Goal: Task Accomplishment & Management: Manage account settings

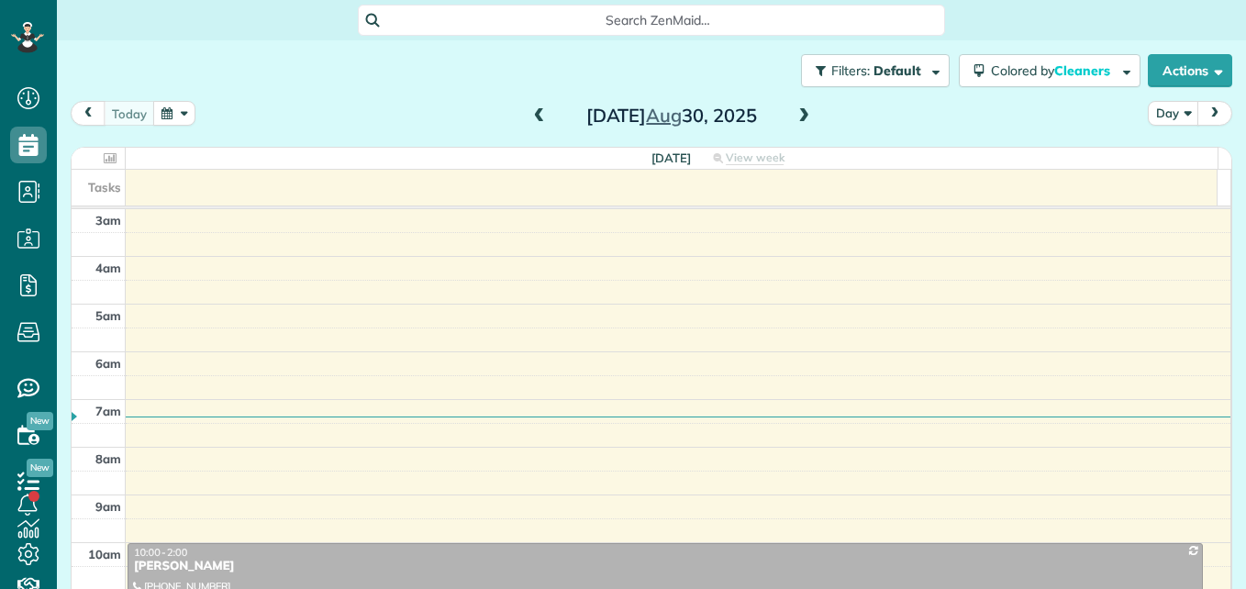
scroll to position [192, 0]
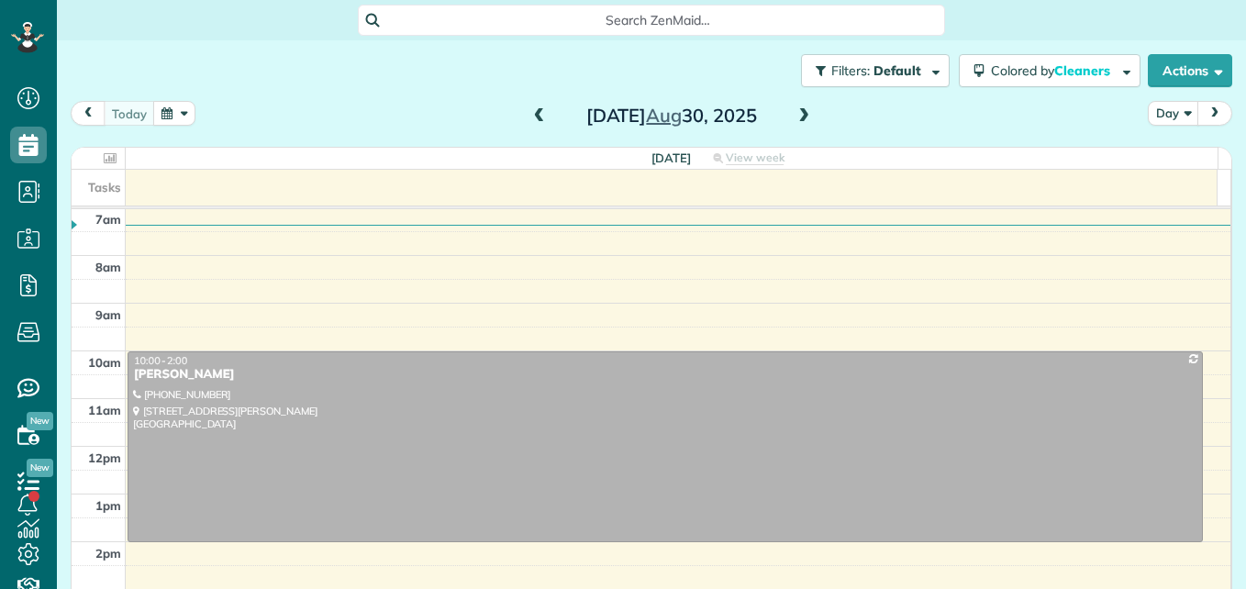
click at [935, 113] on div "[DATE] Day [DATE]" at bounding box center [651, 118] width 1161 height 34
click at [530, 118] on span at bounding box center [539, 116] width 20 height 17
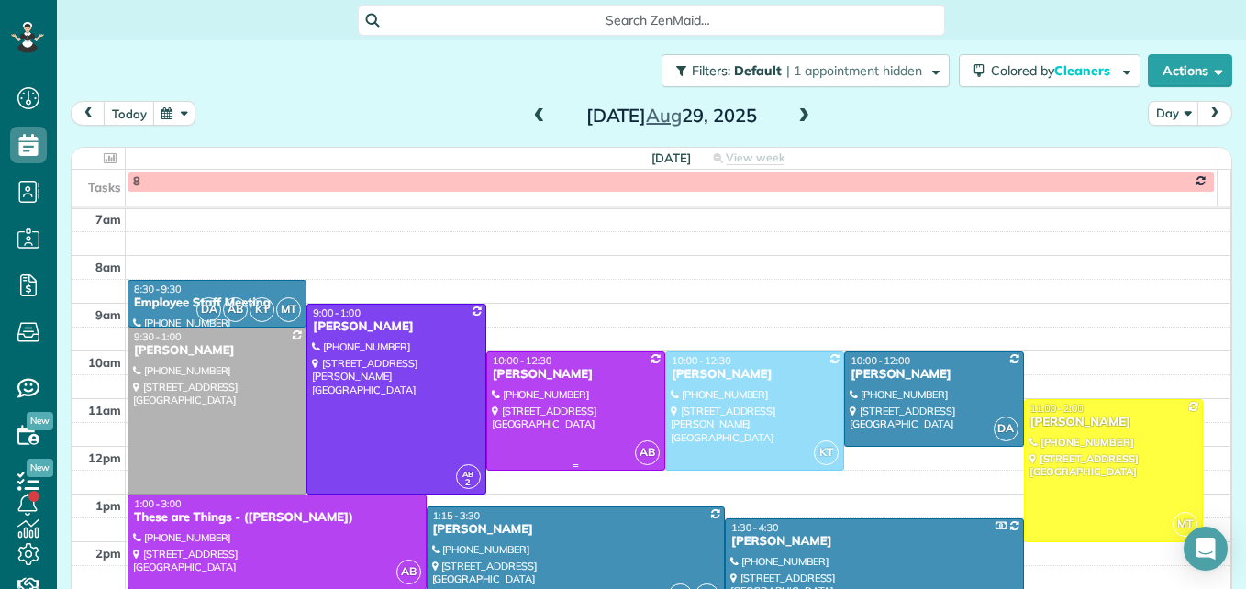
click at [604, 394] on div at bounding box center [575, 410] width 177 height 117
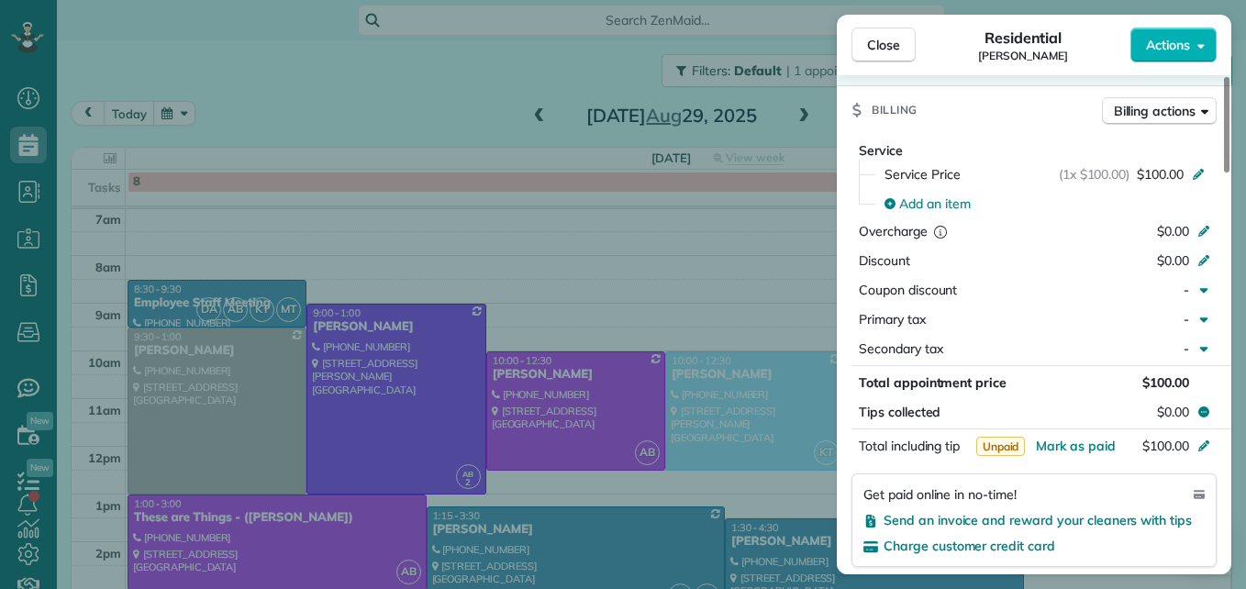
scroll to position [1012, 0]
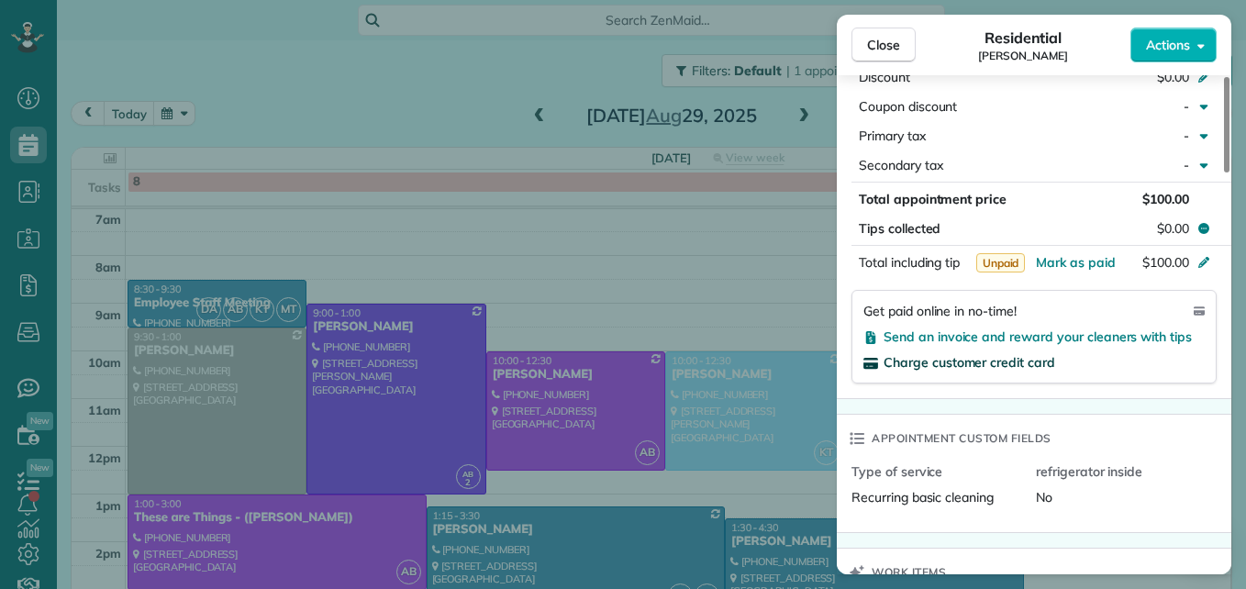
click at [997, 361] on span "Charge customer credit card" at bounding box center [969, 362] width 172 height 17
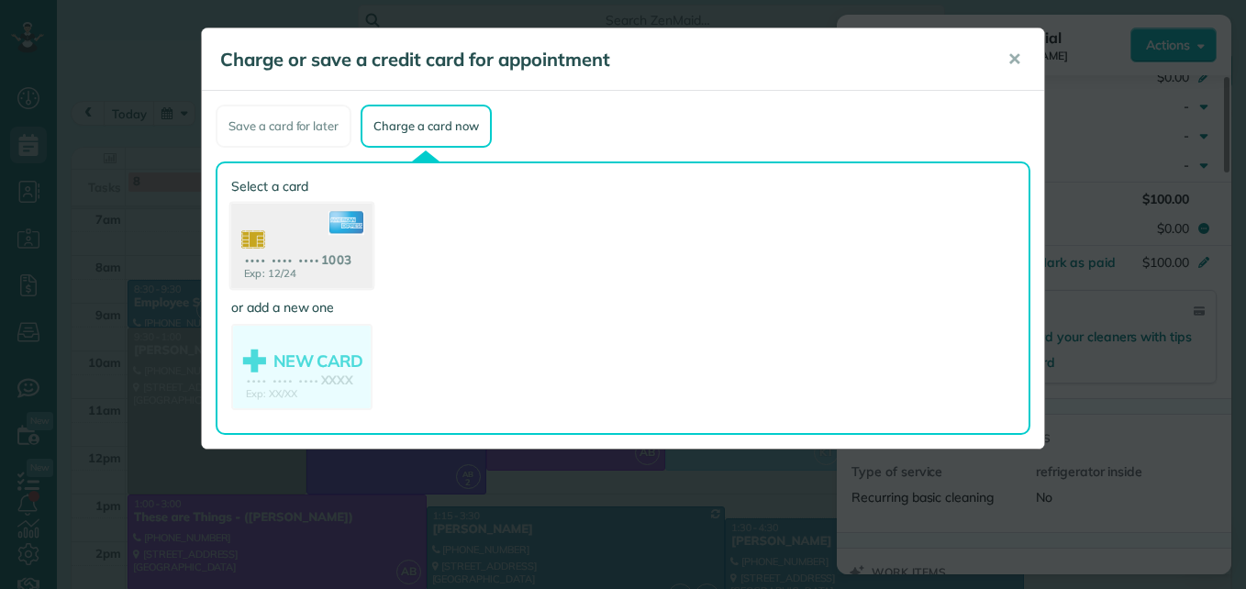
click at [283, 253] on use at bounding box center [301, 248] width 141 height 89
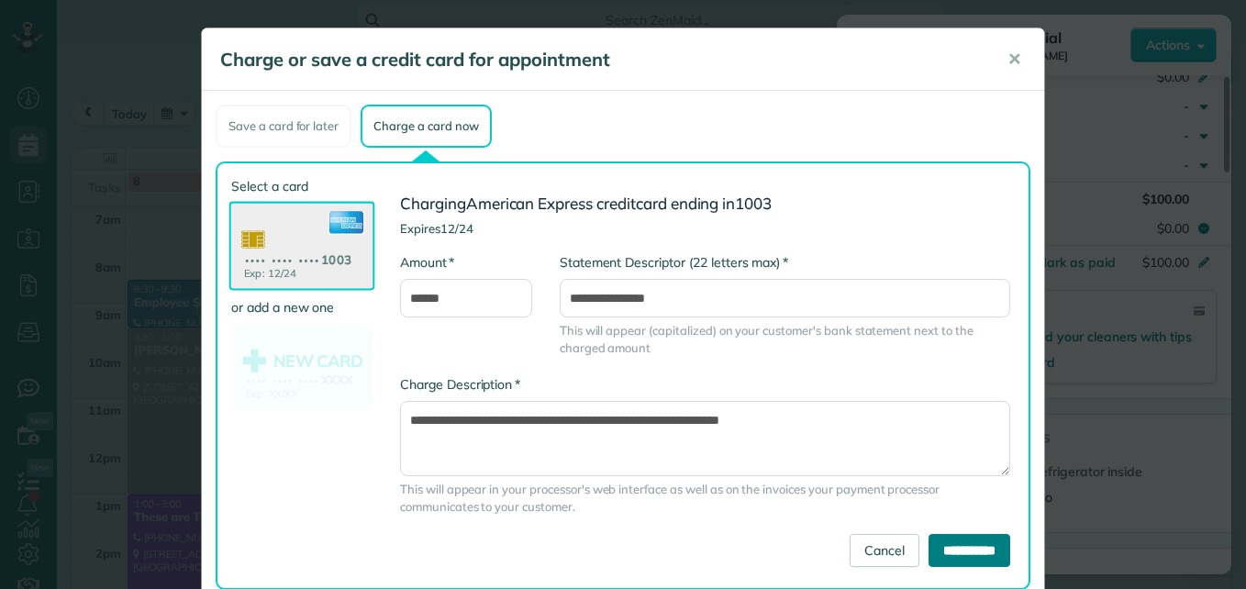
click at [940, 551] on input "**********" at bounding box center [969, 550] width 82 height 33
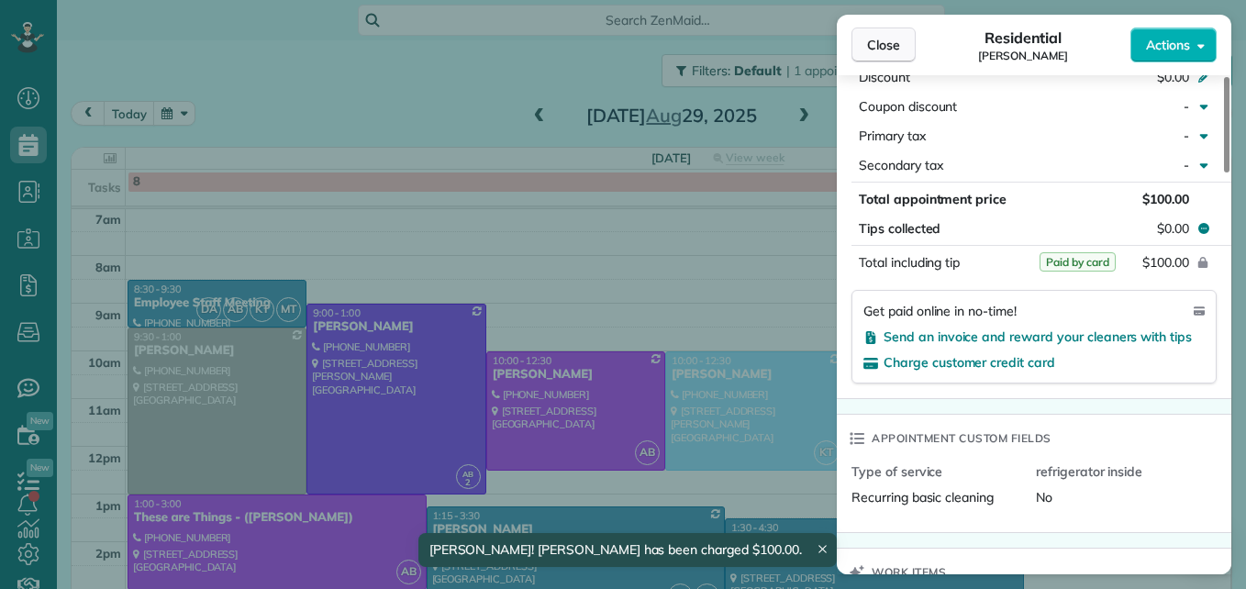
click at [902, 46] on button "Close" at bounding box center [883, 45] width 64 height 35
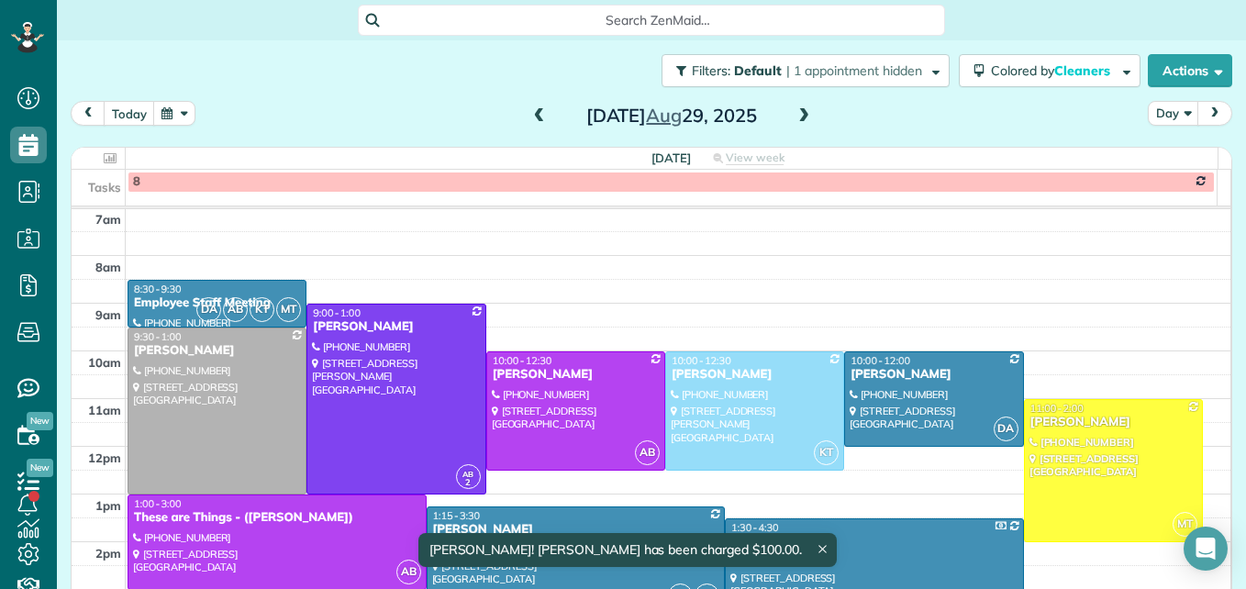
scroll to position [283, 0]
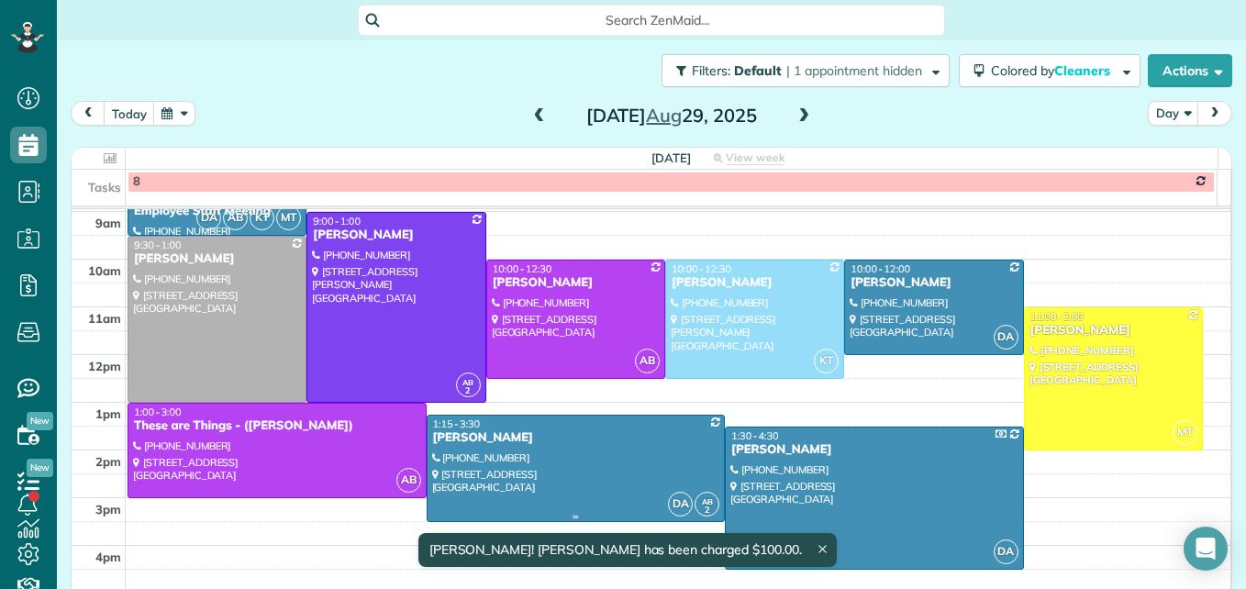
click at [606, 463] on div at bounding box center [576, 469] width 297 height 106
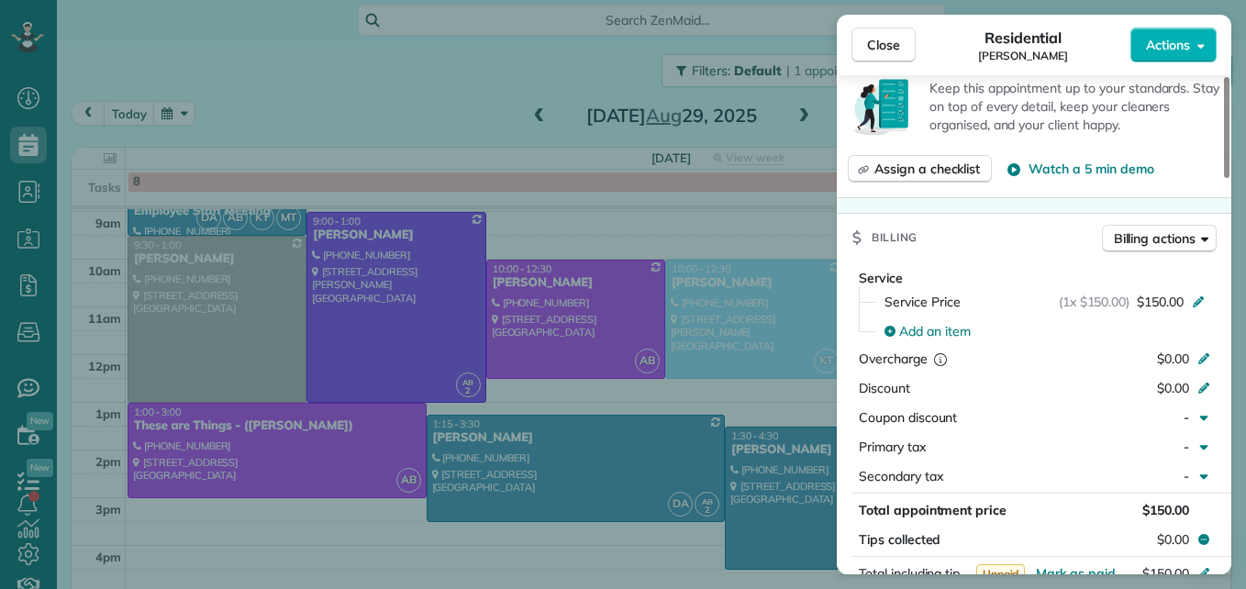
scroll to position [1010, 0]
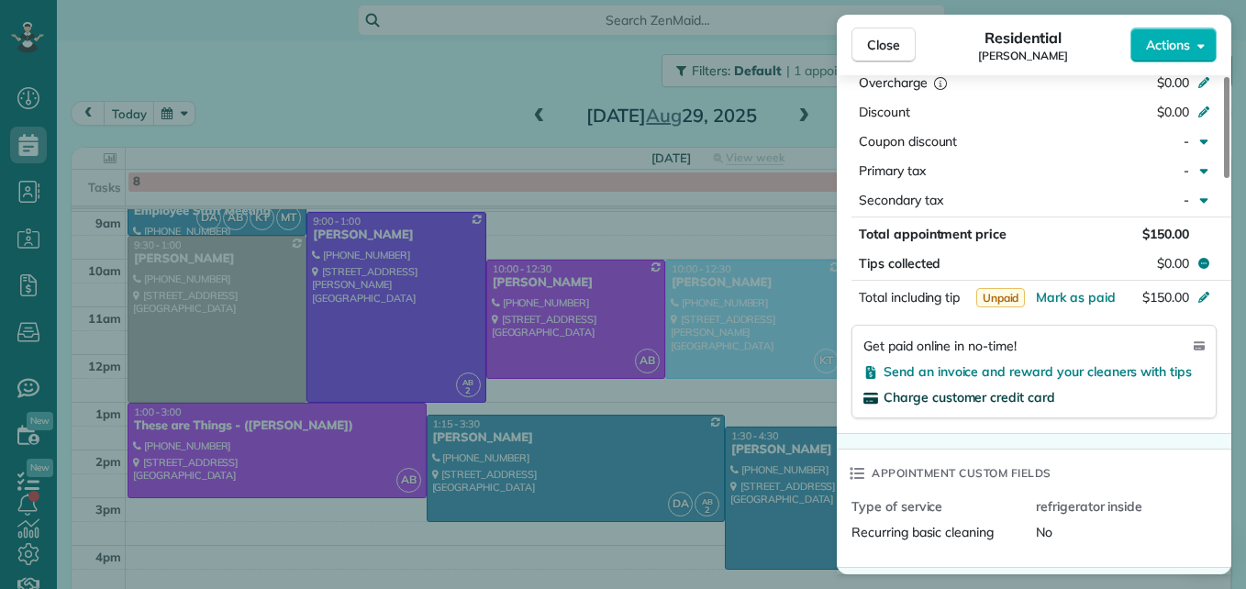
click at [1010, 391] on span "Charge customer credit card" at bounding box center [969, 397] width 172 height 17
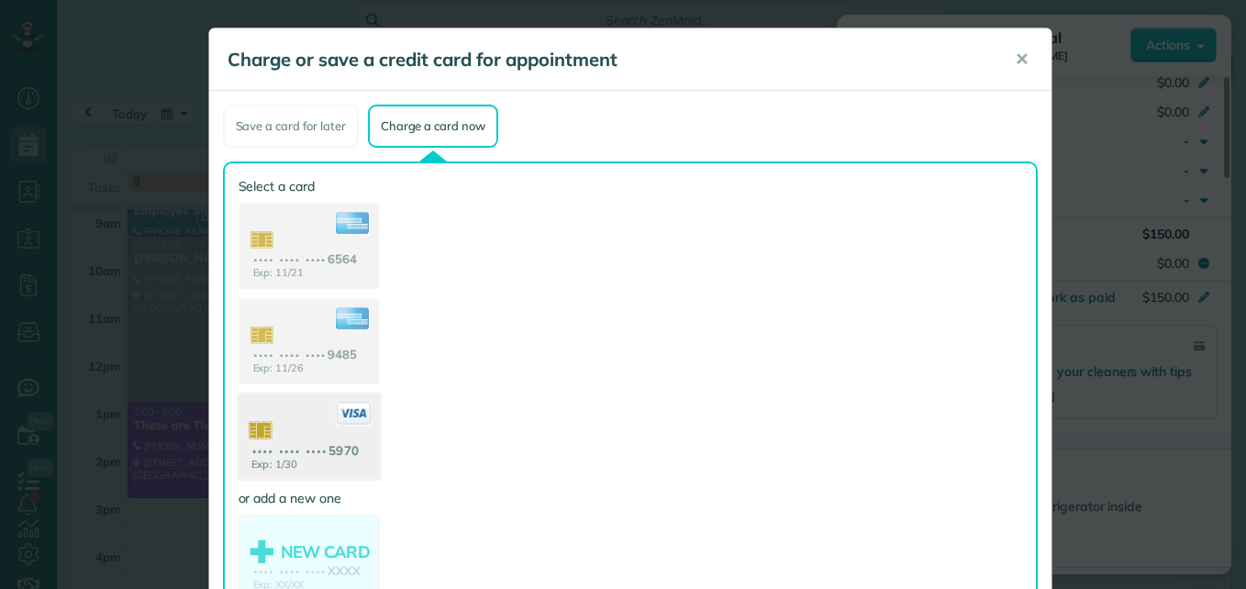
click at [320, 436] on use at bounding box center [308, 438] width 141 height 89
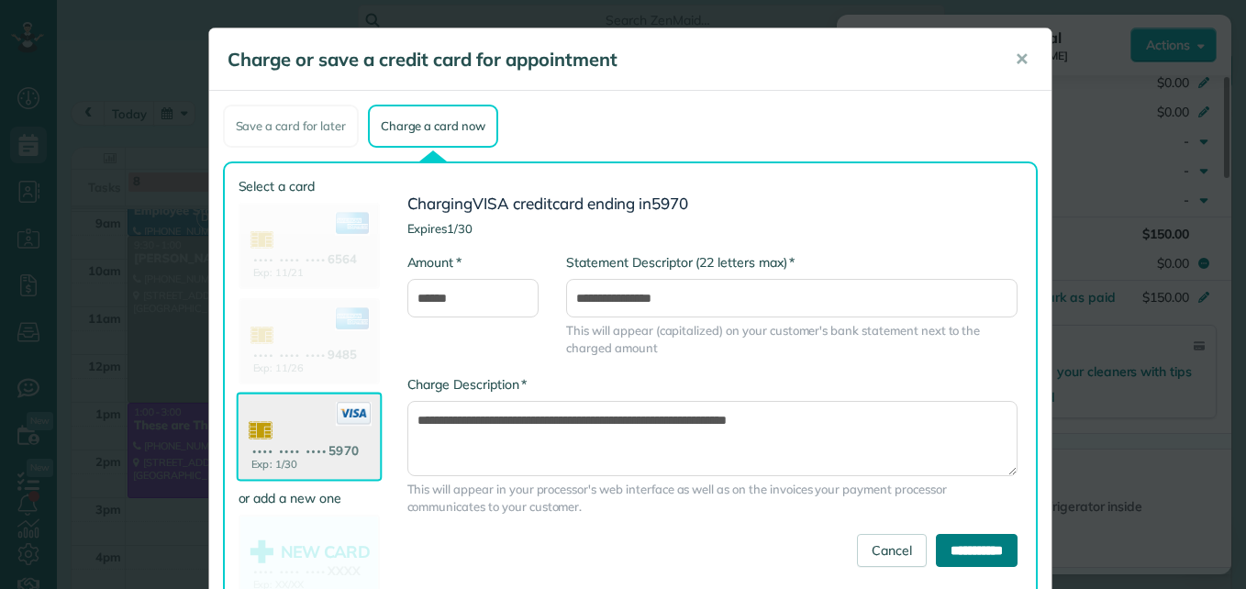
click at [970, 555] on input "**********" at bounding box center [977, 550] width 82 height 33
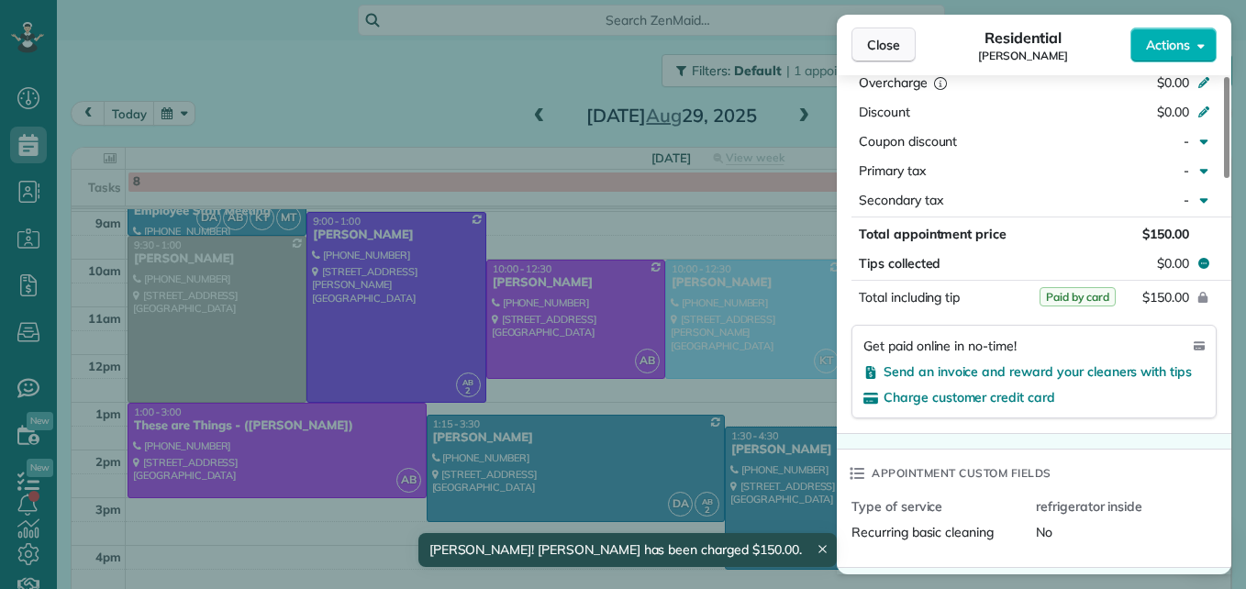
click at [873, 37] on span "Close" at bounding box center [883, 45] width 33 height 18
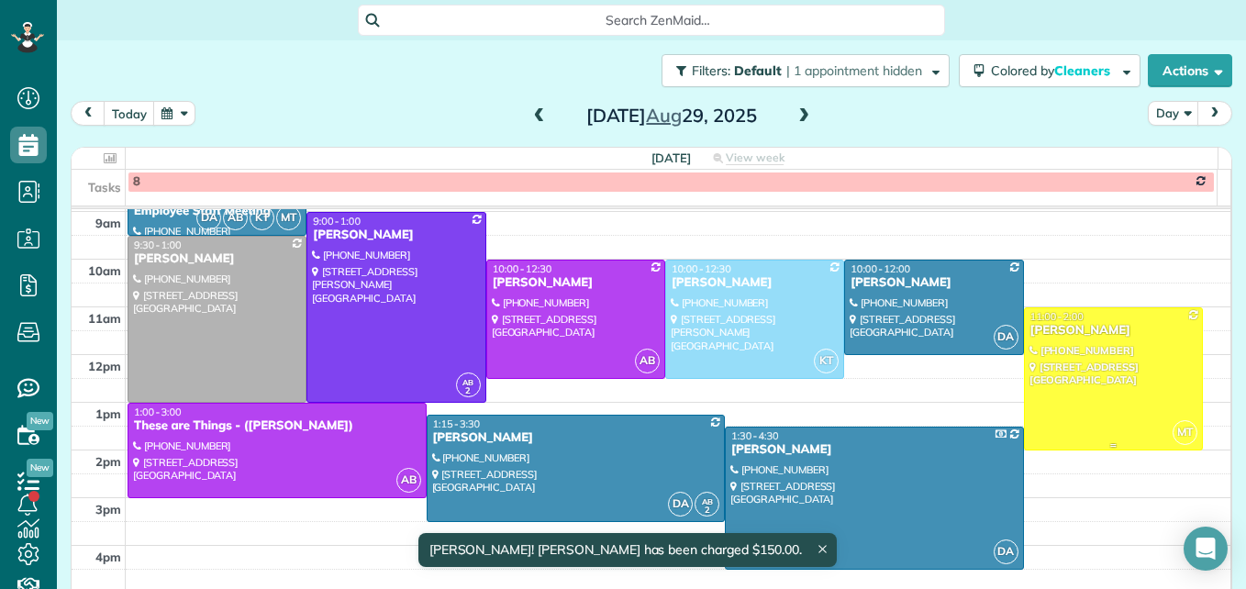
click at [1038, 370] on div at bounding box center [1113, 378] width 177 height 141
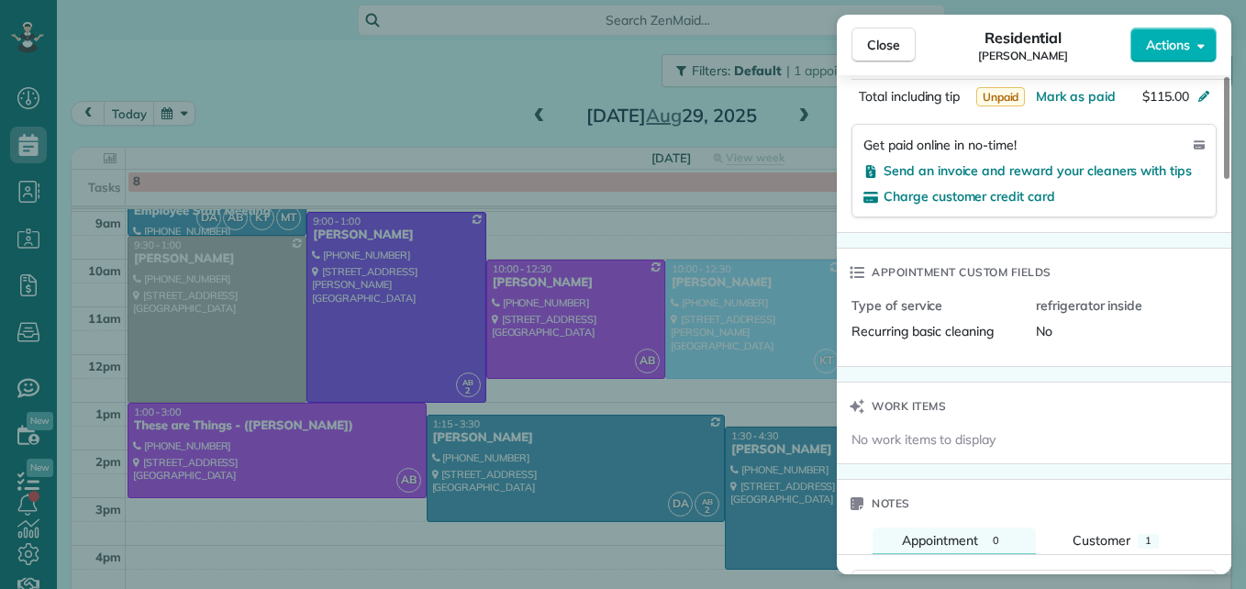
scroll to position [1105, 0]
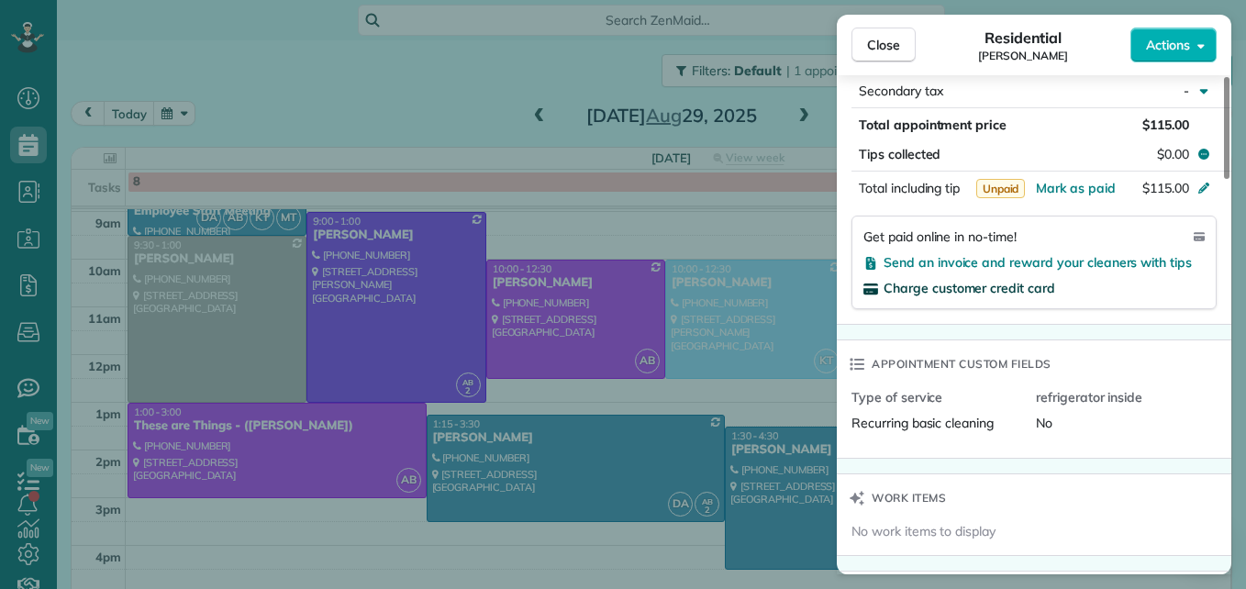
click at [946, 280] on span "Charge customer credit card" at bounding box center [969, 288] width 172 height 17
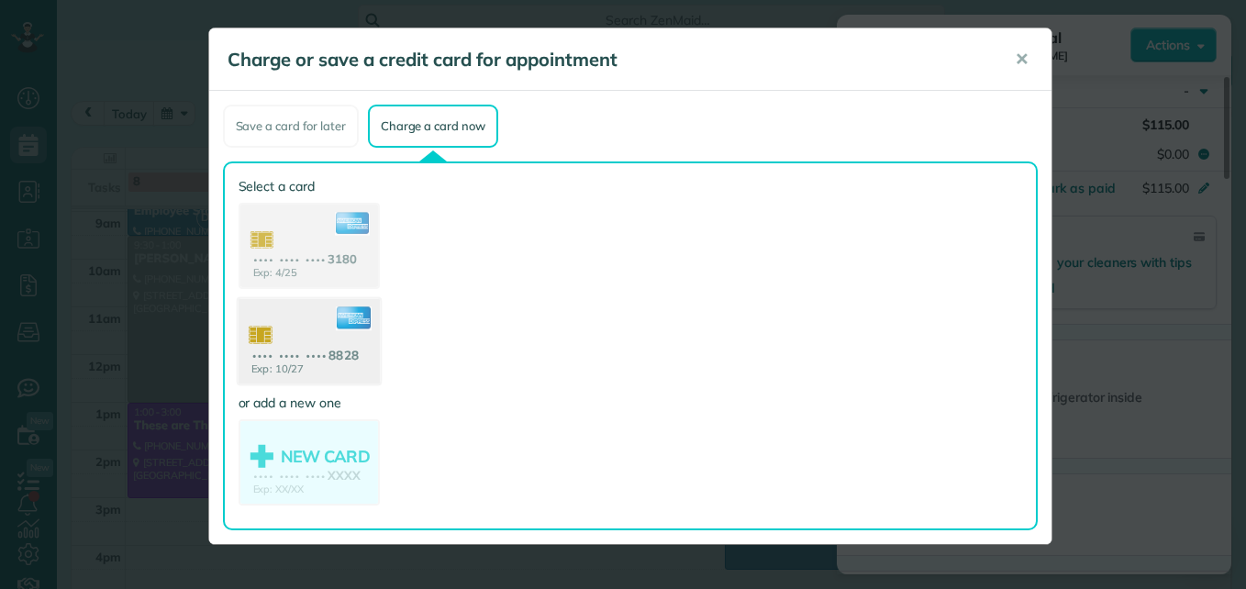
click at [315, 373] on use at bounding box center [308, 343] width 141 height 89
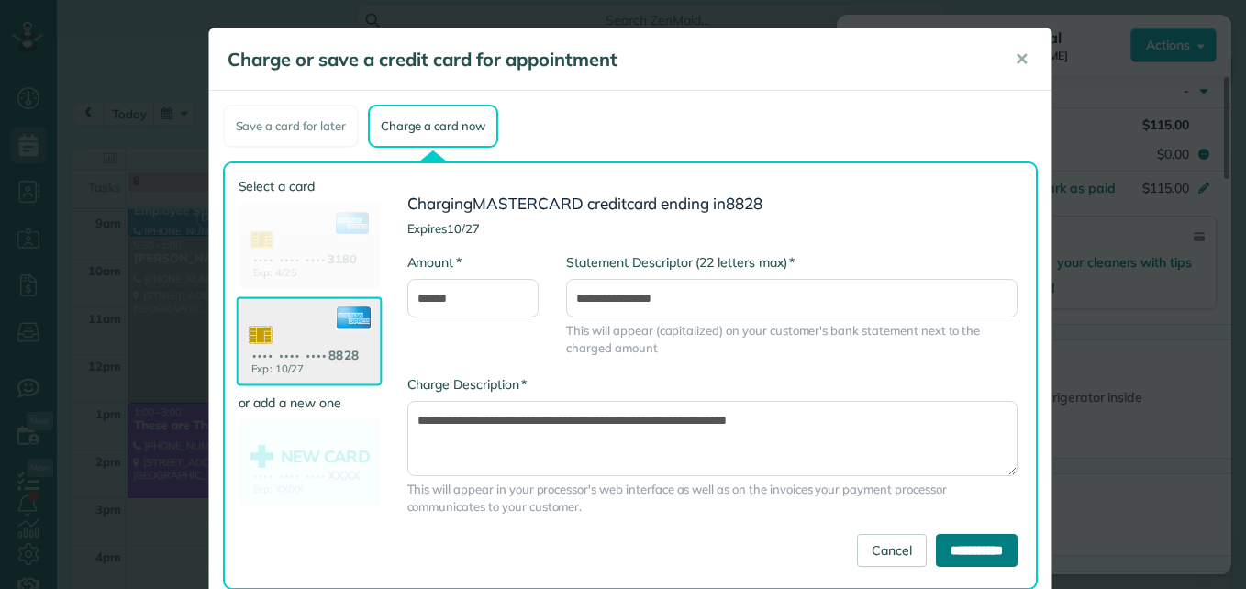
click at [947, 560] on input "**********" at bounding box center [977, 550] width 82 height 33
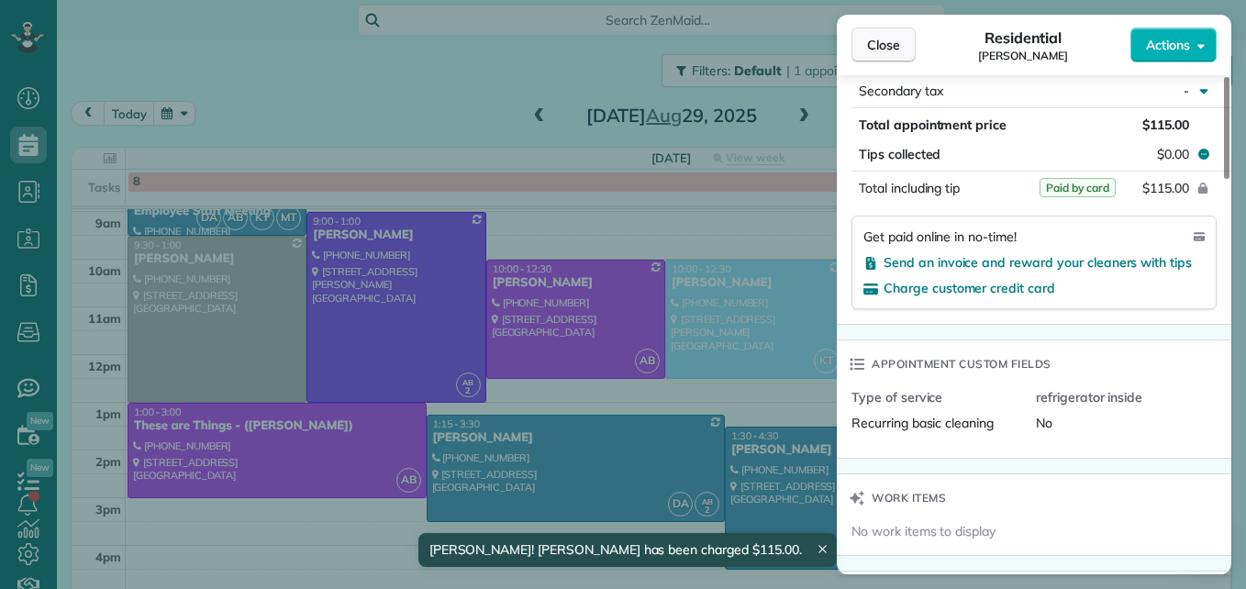
scroll to position [1089, 0]
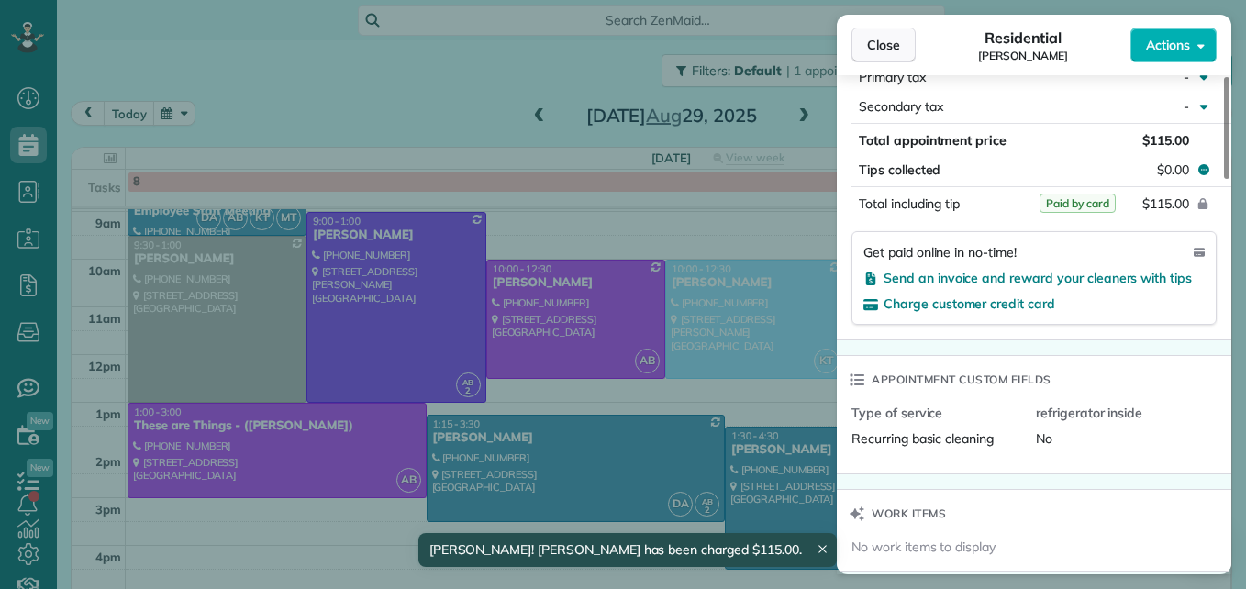
click at [894, 48] on span "Close" at bounding box center [883, 45] width 33 height 18
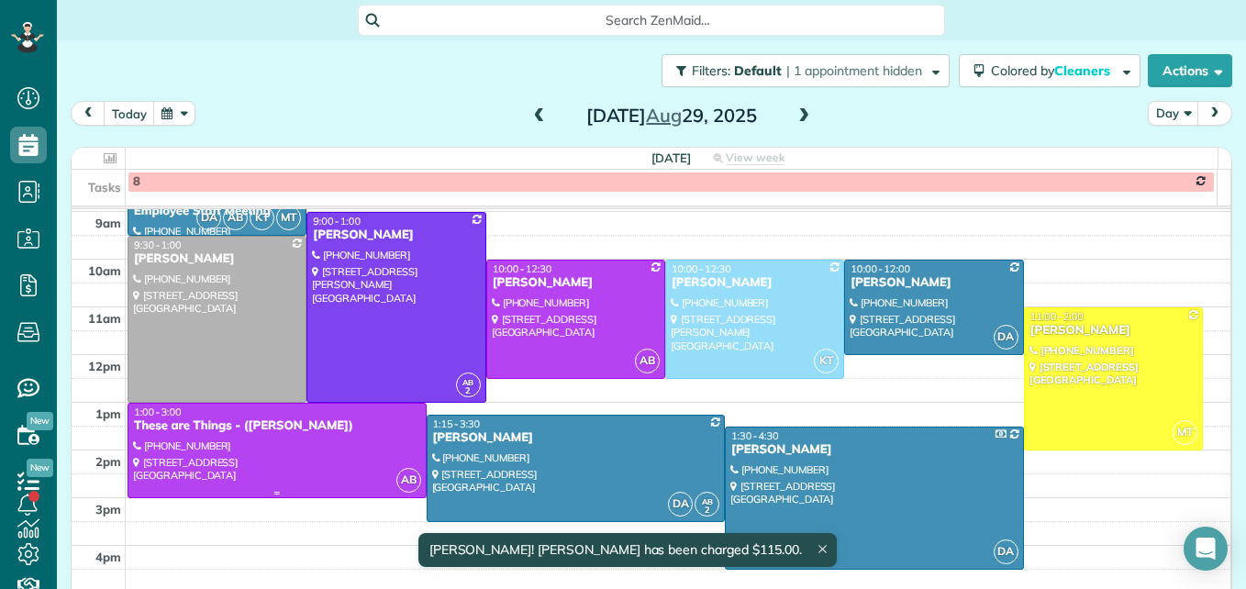
click at [317, 472] on div at bounding box center [276, 451] width 297 height 94
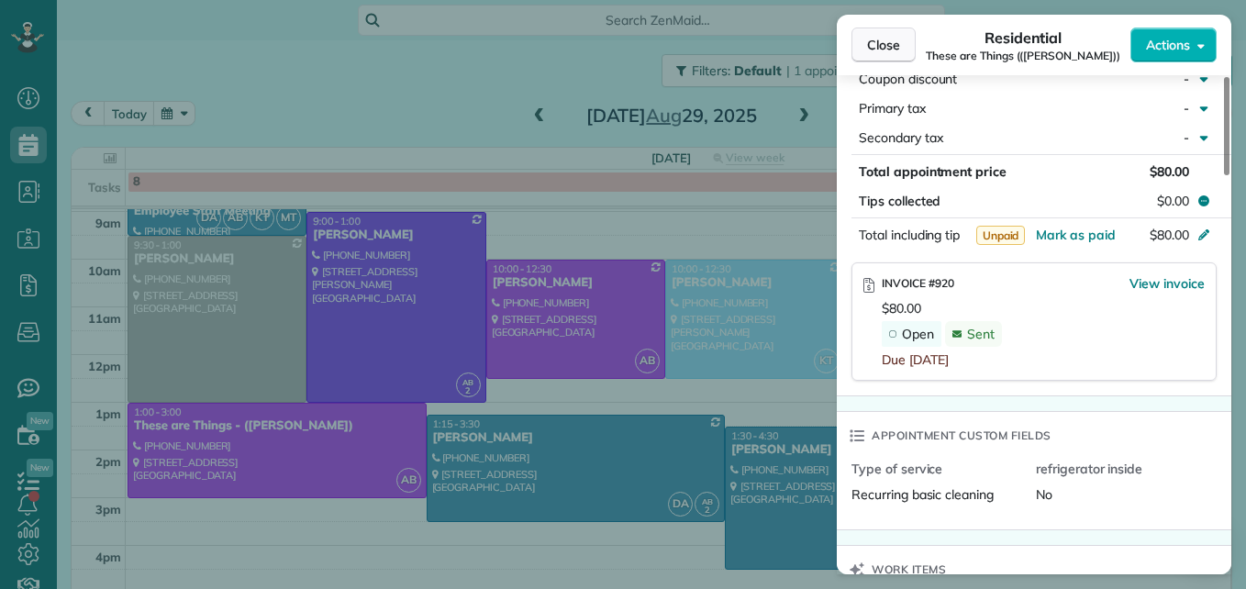
scroll to position [1009, 0]
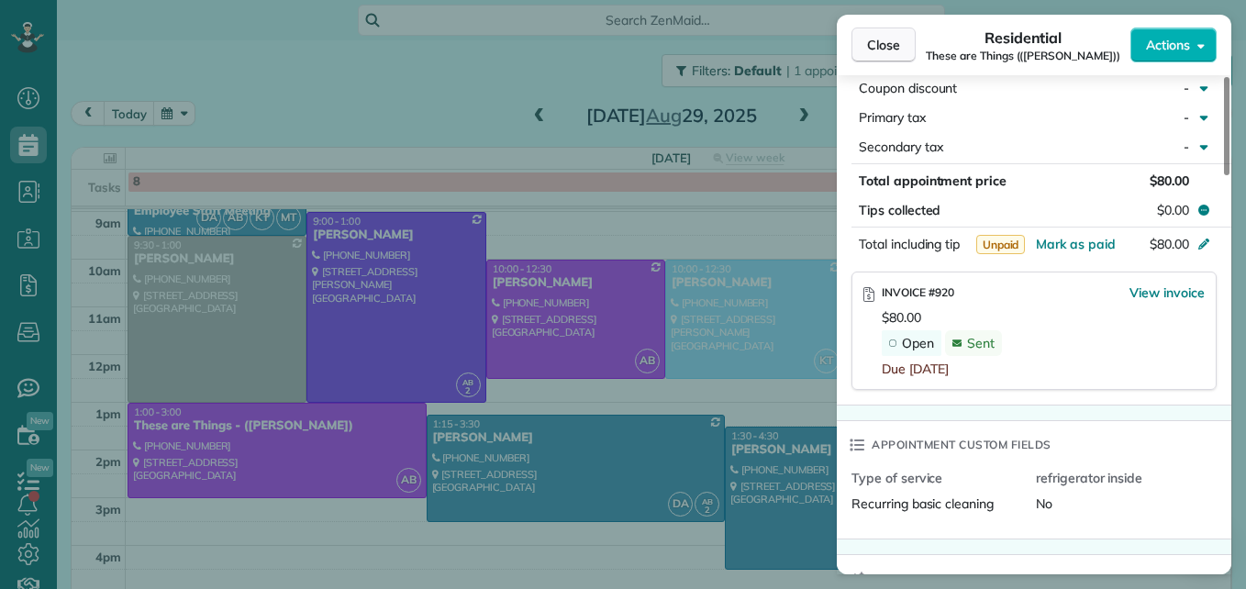
click at [885, 51] on span "Close" at bounding box center [883, 45] width 33 height 18
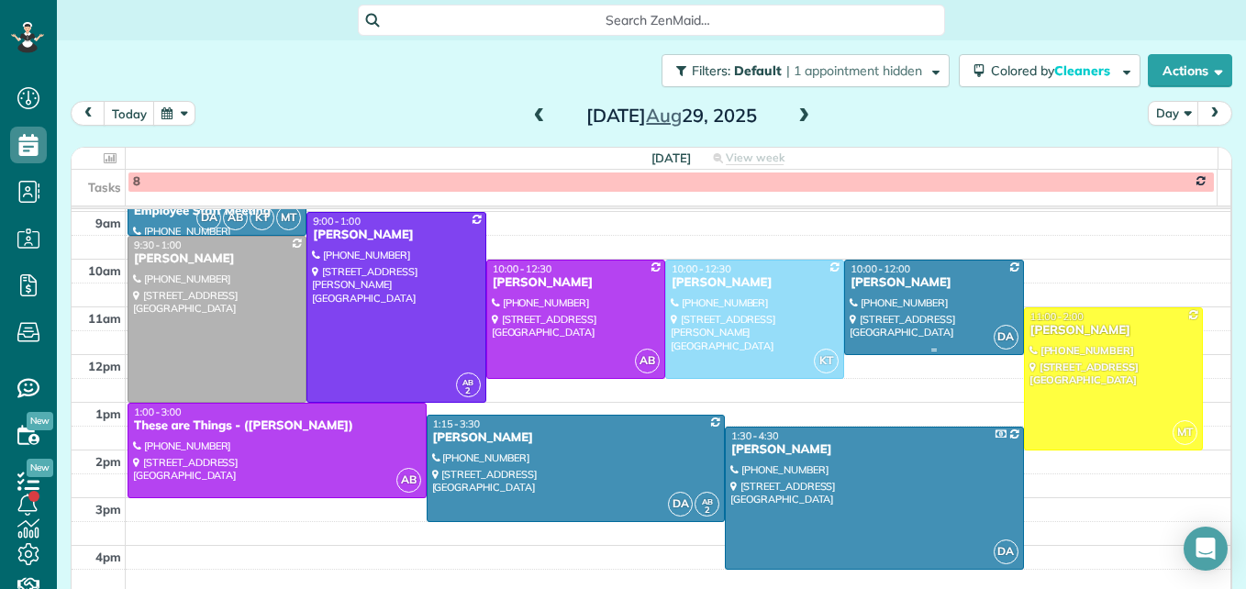
click at [910, 321] on div at bounding box center [933, 308] width 177 height 94
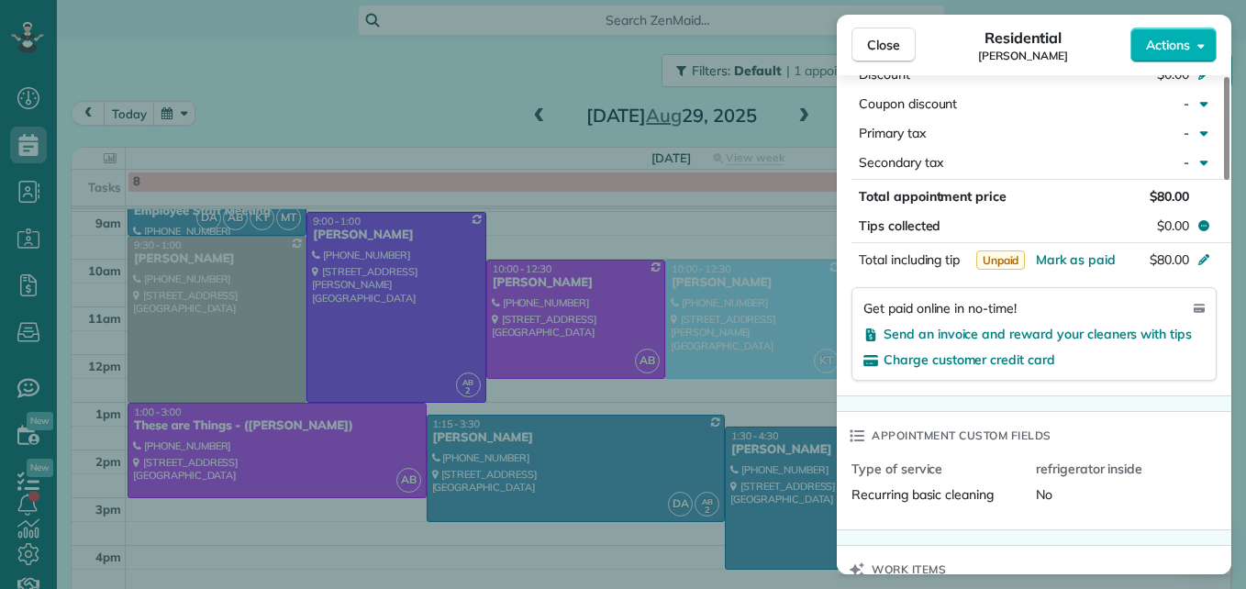
scroll to position [1103, 0]
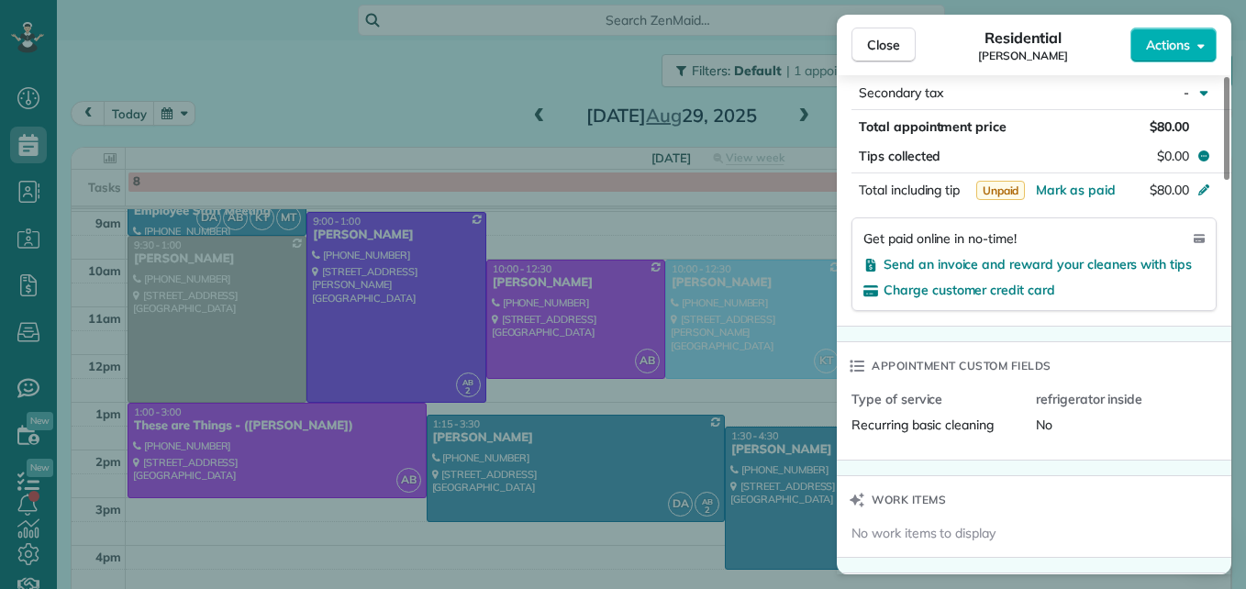
click at [987, 281] on div "Charge customer credit card" at bounding box center [1033, 290] width 341 height 18
click at [982, 282] on span "Charge customer credit card" at bounding box center [969, 290] width 172 height 17
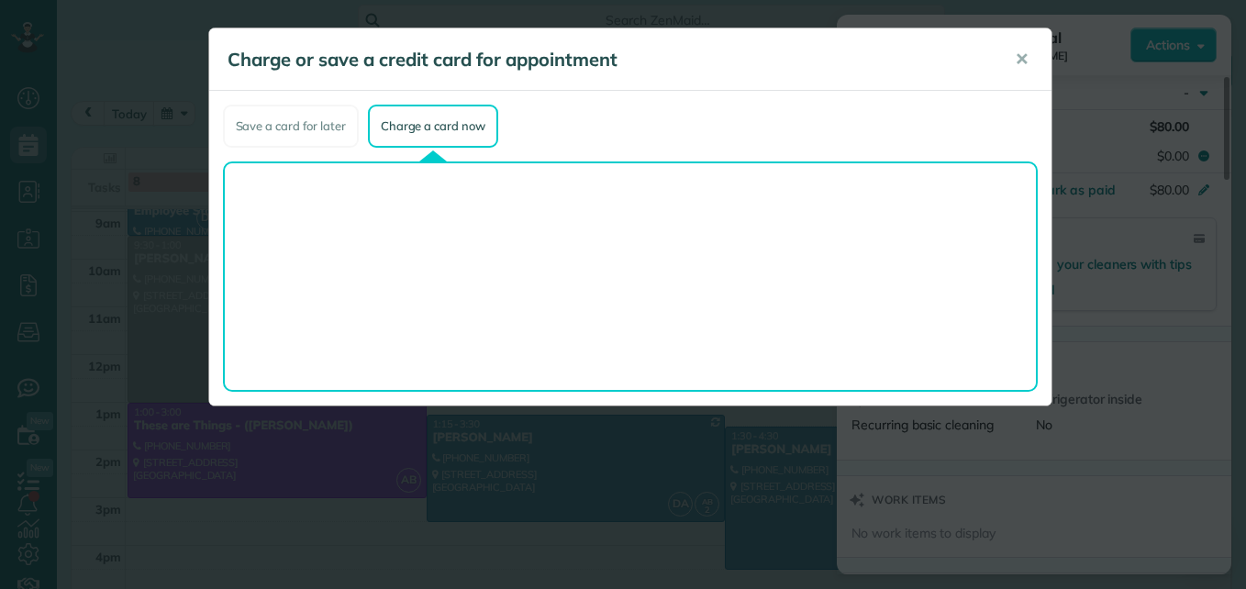
click use
click input "**********"
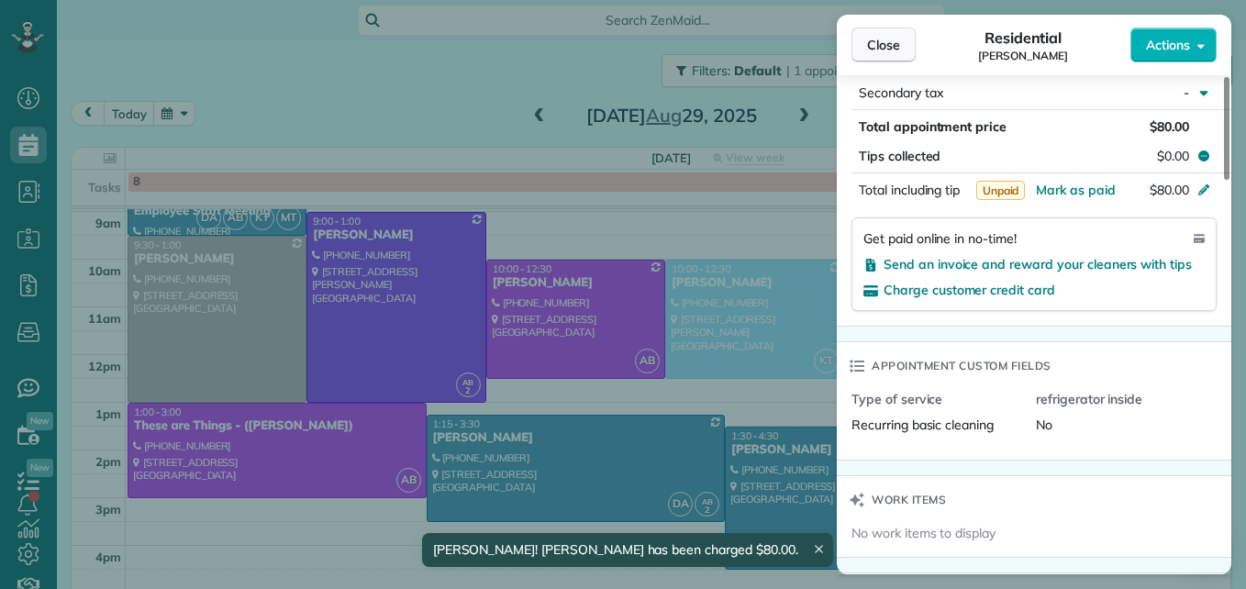
scroll to position [1089, 0]
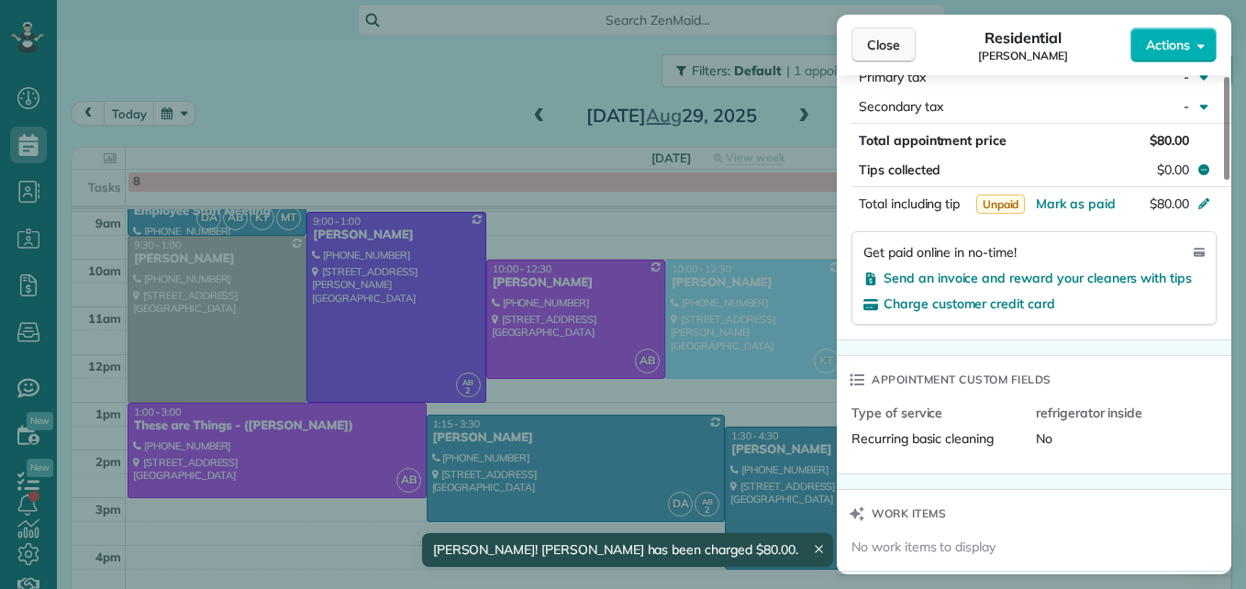
click at [883, 43] on span "Close" at bounding box center [883, 45] width 33 height 18
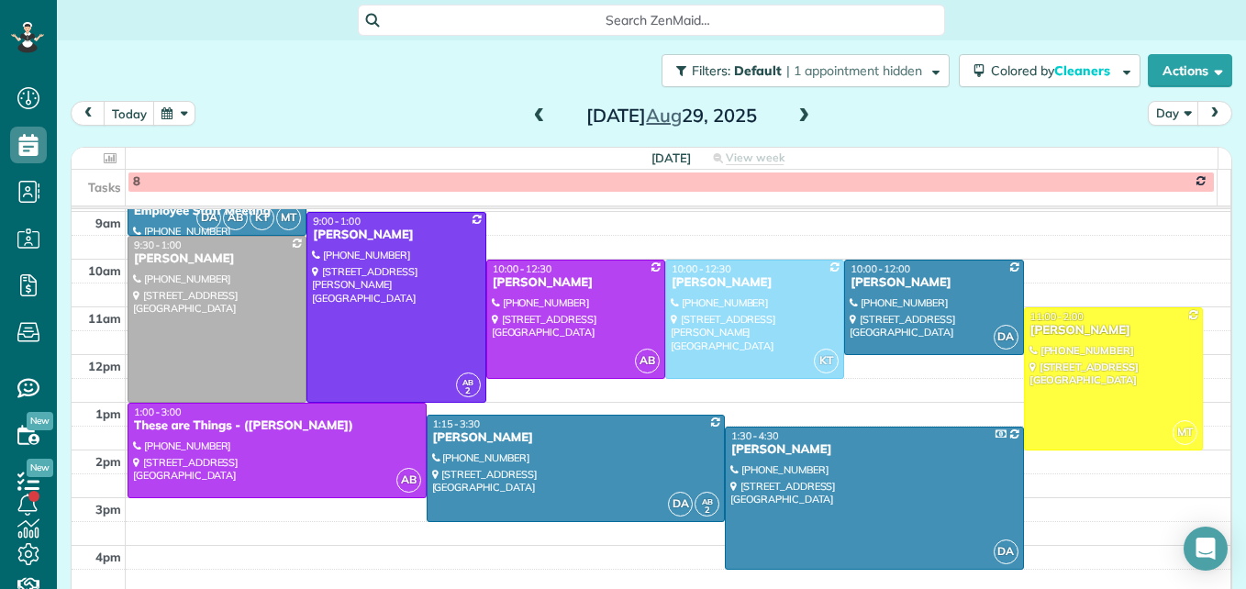
click at [535, 116] on span at bounding box center [539, 116] width 20 height 17
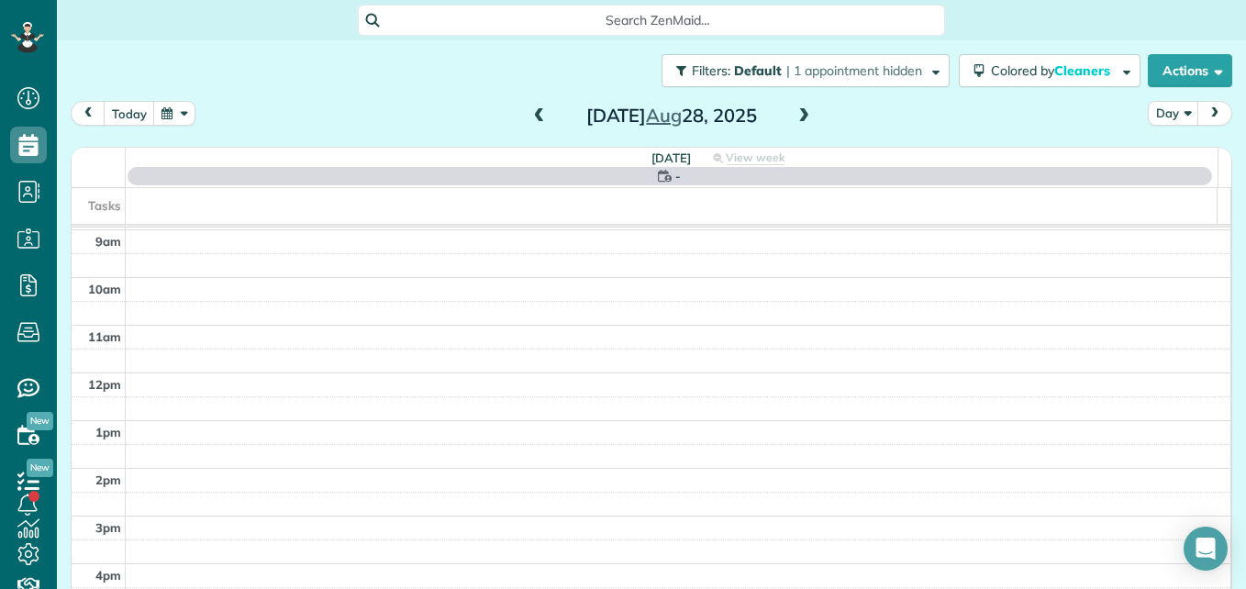
scroll to position [192, 0]
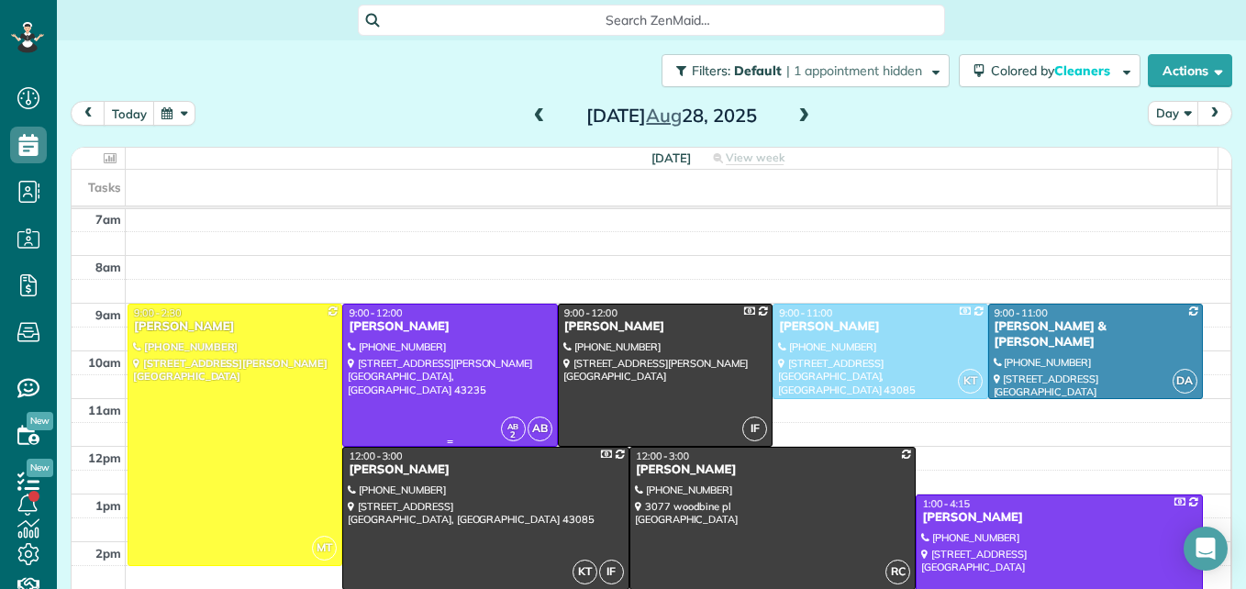
click at [449, 412] on div at bounding box center [449, 375] width 213 height 141
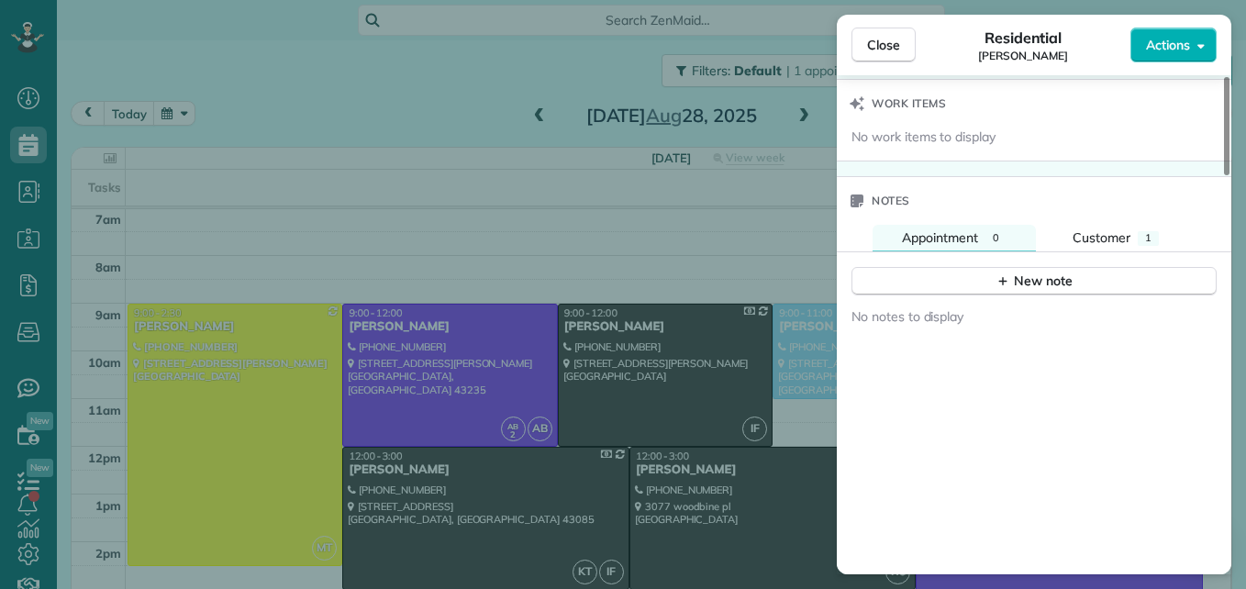
scroll to position [1472, 0]
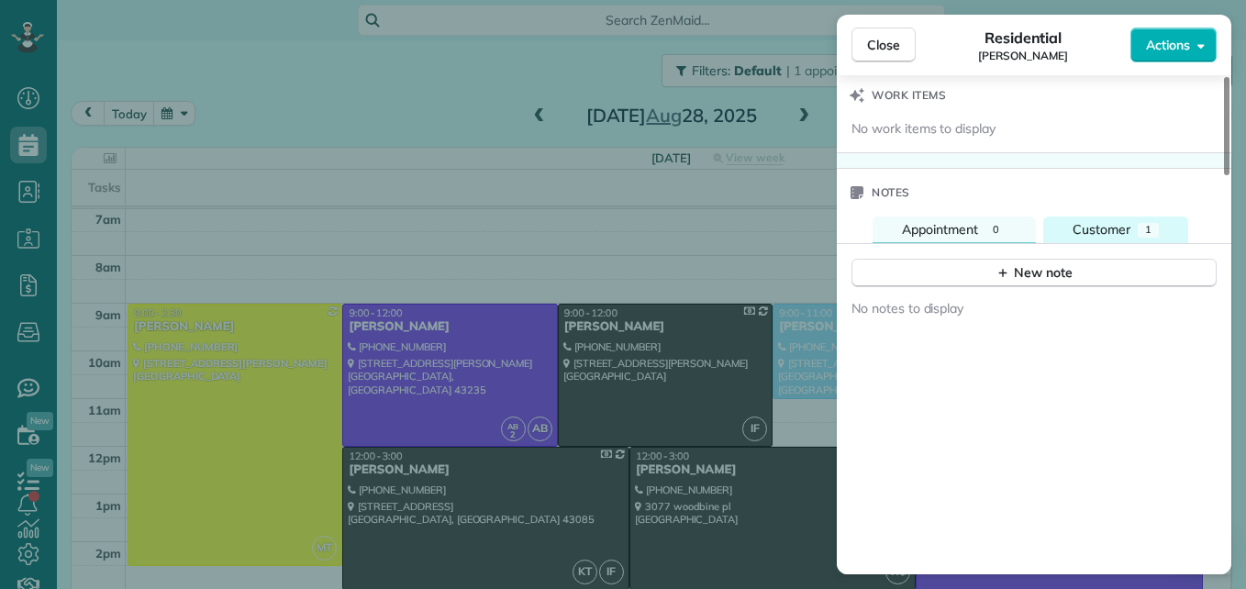
click at [1096, 232] on span "Customer" at bounding box center [1101, 229] width 58 height 17
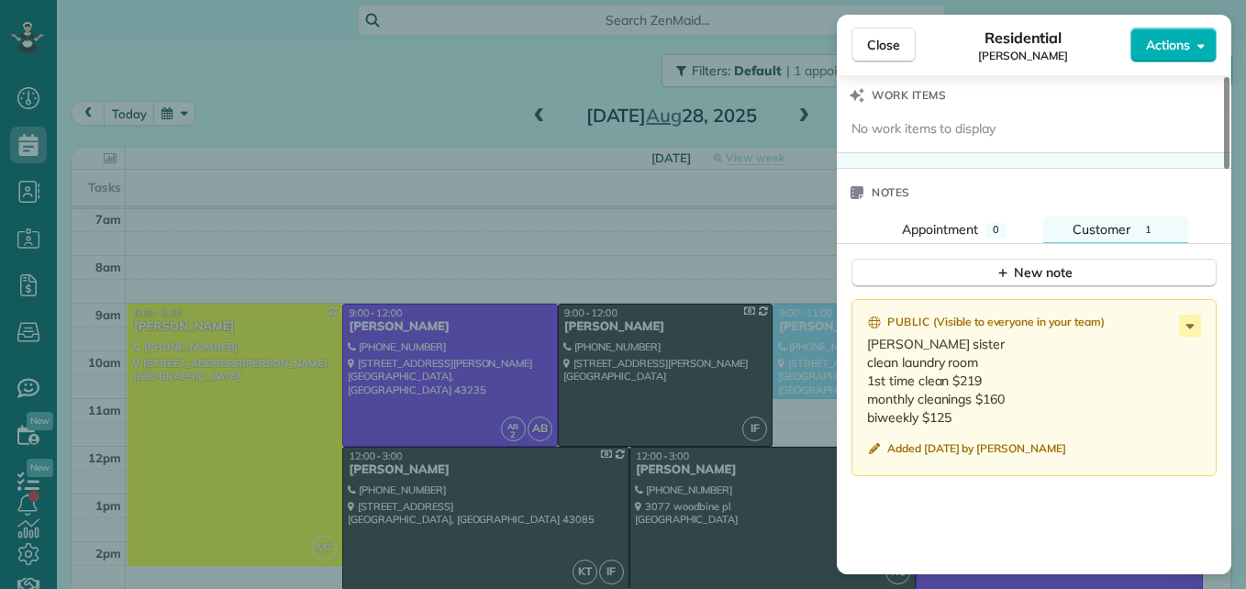
scroll to position [1379, 0]
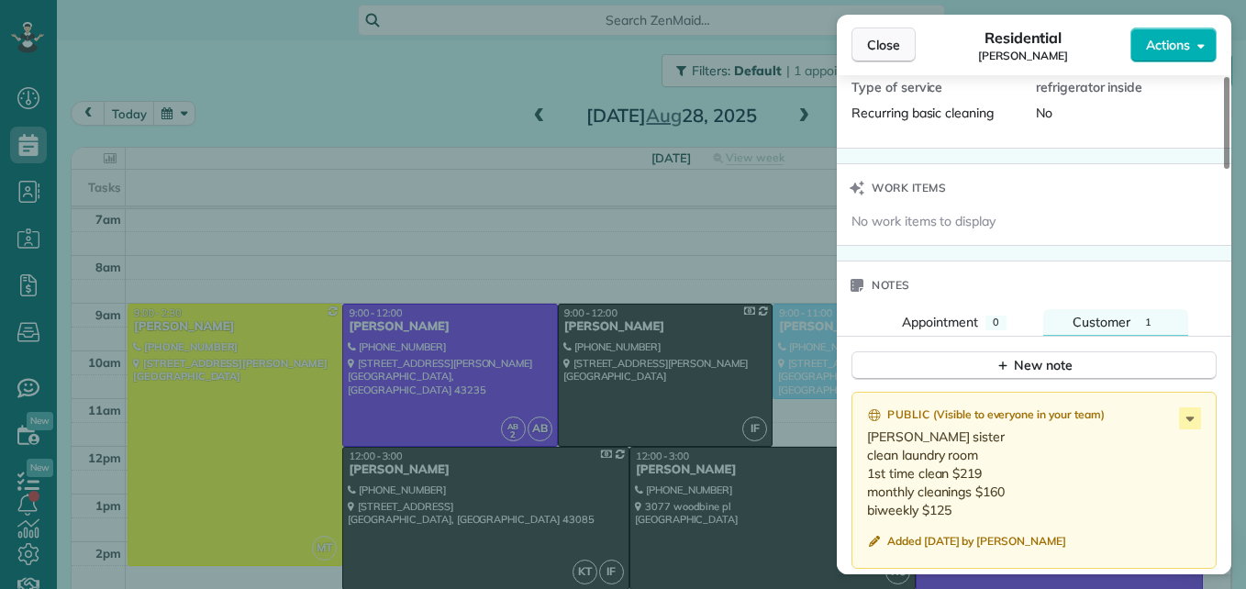
click at [894, 44] on span "Close" at bounding box center [883, 45] width 33 height 18
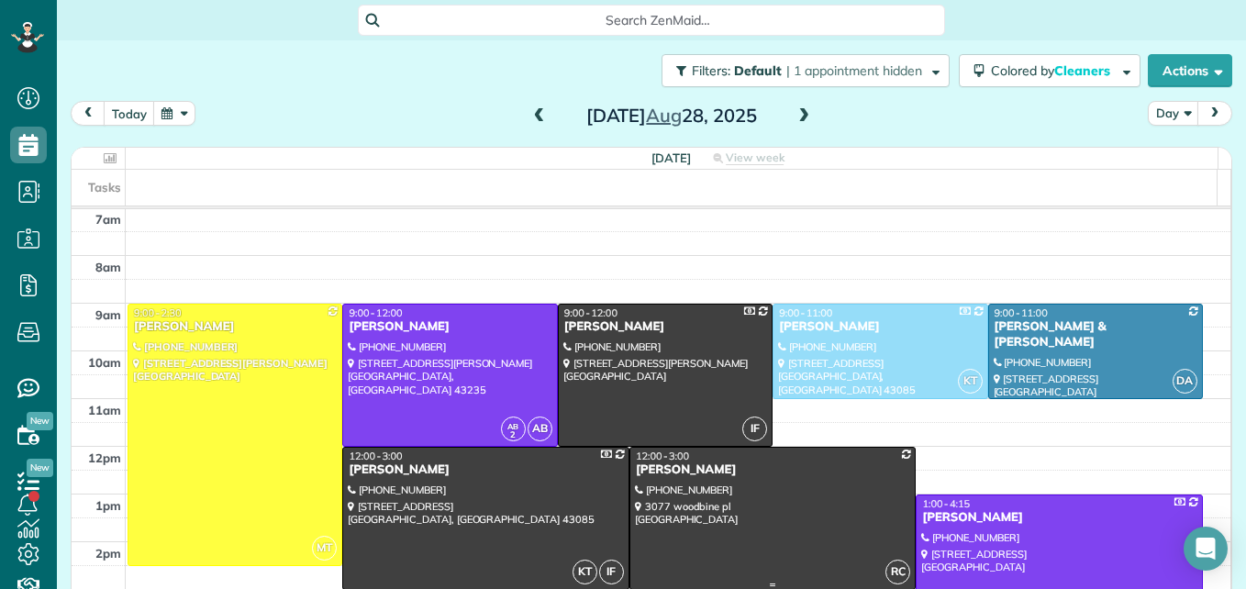
click at [781, 533] on div at bounding box center [772, 518] width 285 height 141
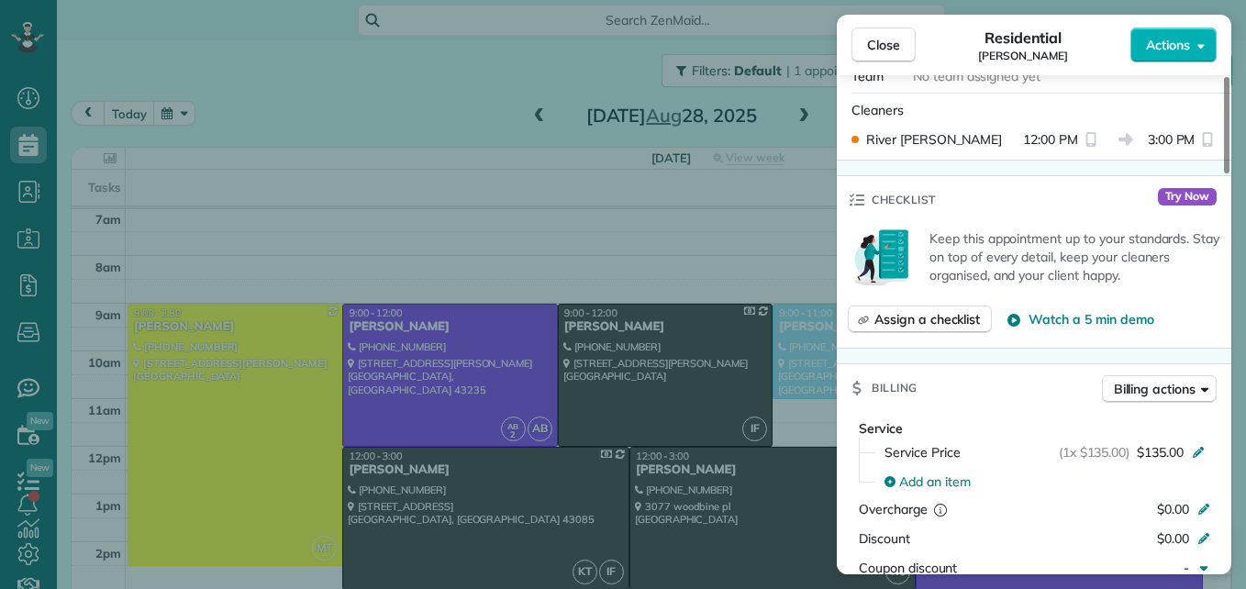
scroll to position [828, 0]
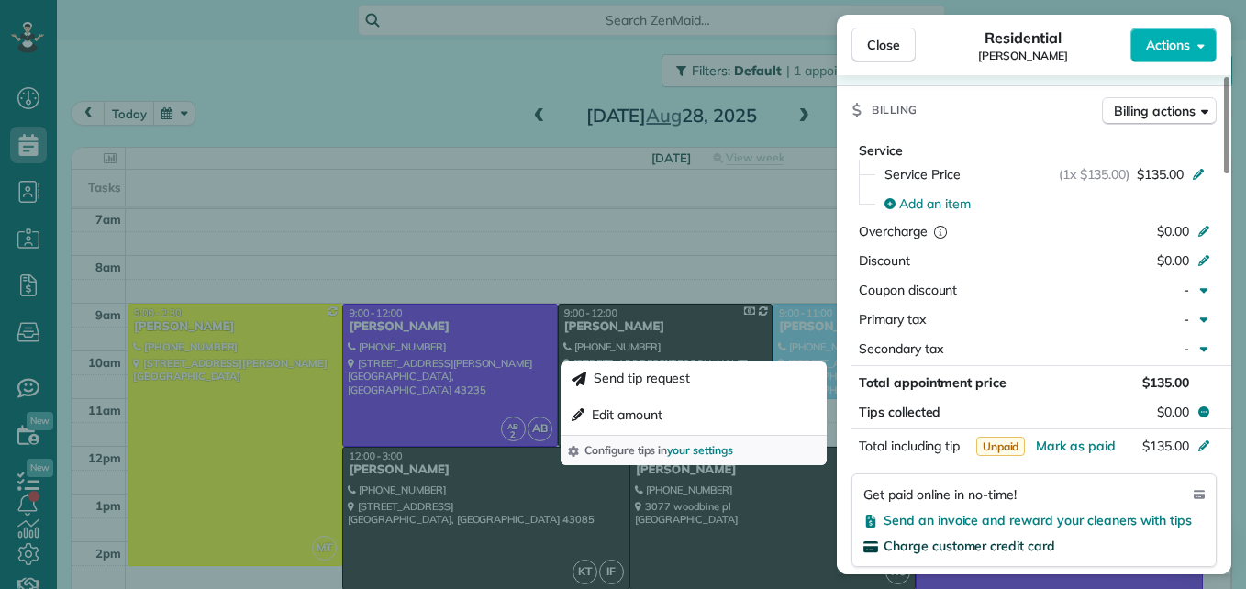
click at [1033, 541] on span "Charge customer credit card" at bounding box center [969, 546] width 172 height 17
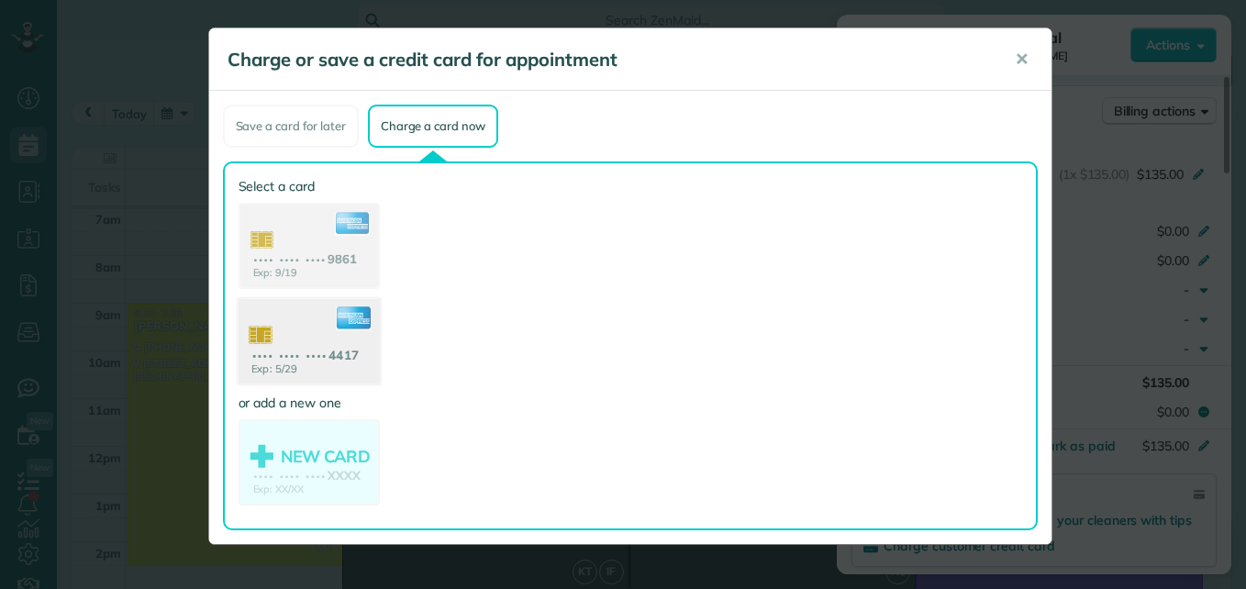
click at [297, 361] on use at bounding box center [308, 343] width 141 height 89
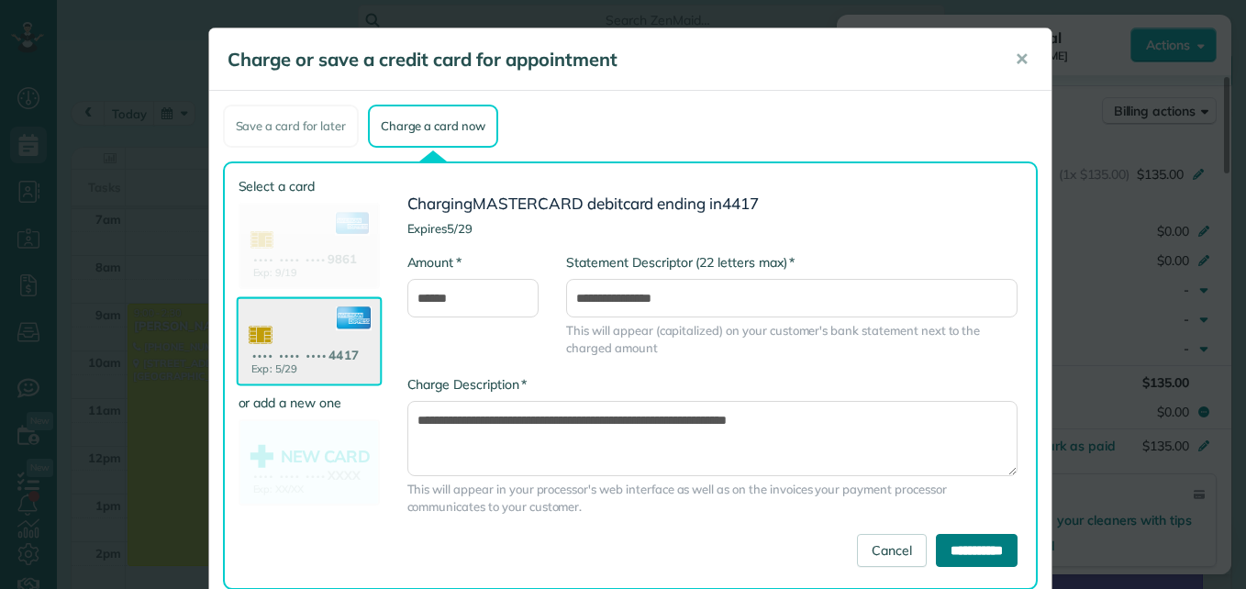
click at [946, 551] on input "**********" at bounding box center [977, 550] width 82 height 33
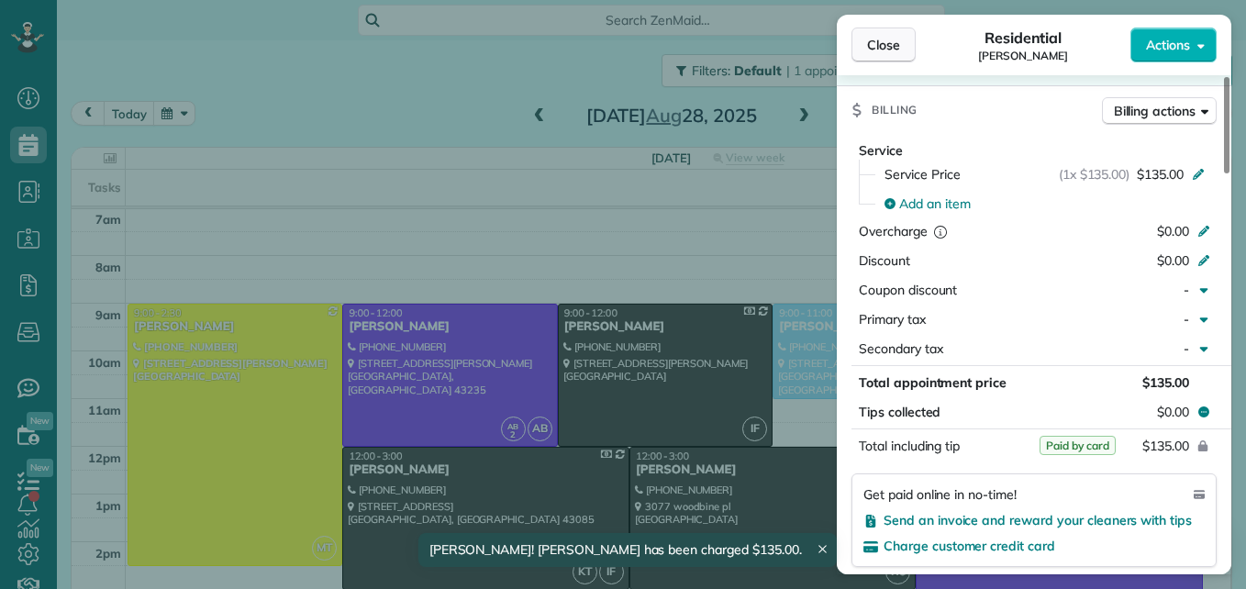
click at [882, 44] on span "Close" at bounding box center [883, 45] width 33 height 18
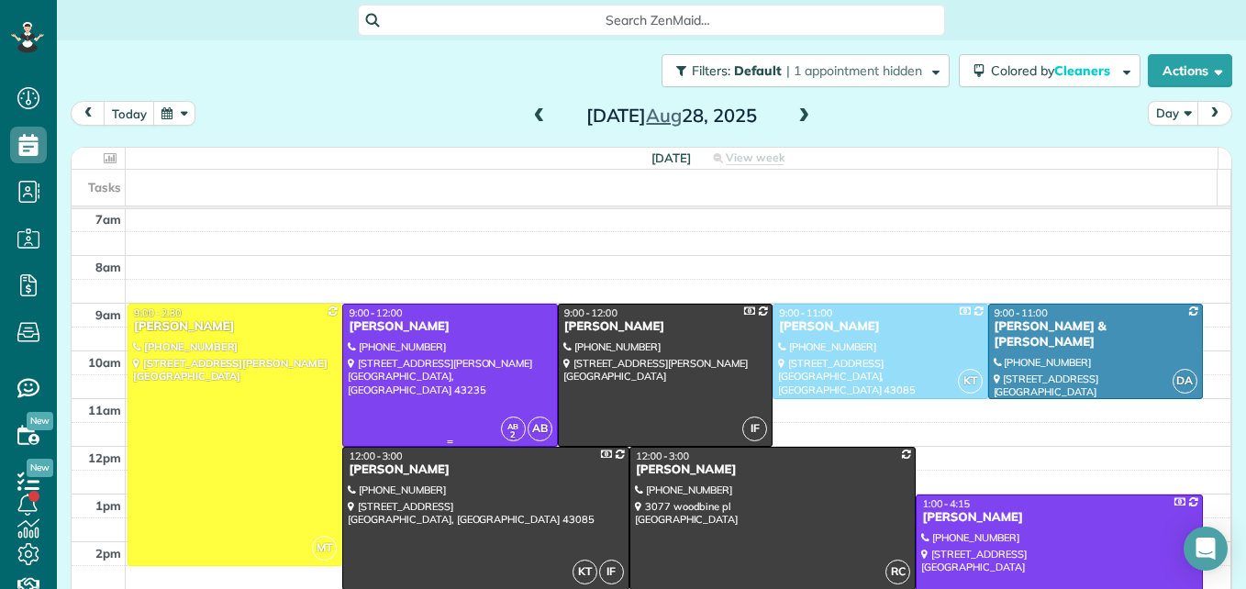
click at [435, 412] on div at bounding box center [449, 375] width 213 height 141
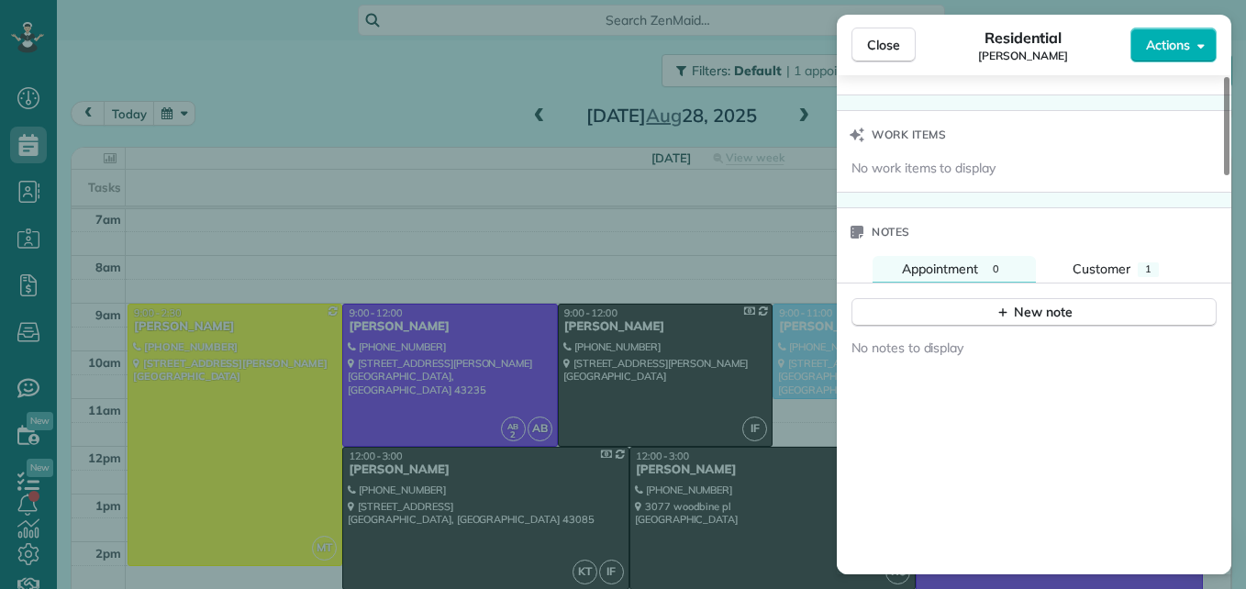
scroll to position [1383, 0]
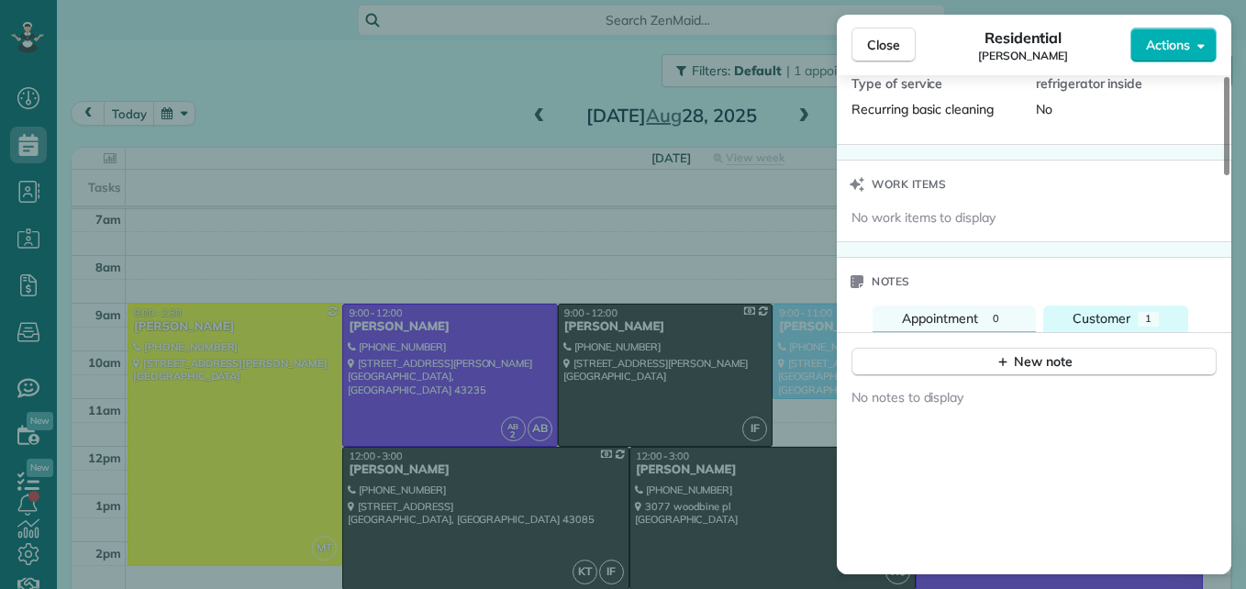
click at [1113, 325] on span "Customer" at bounding box center [1101, 318] width 58 height 17
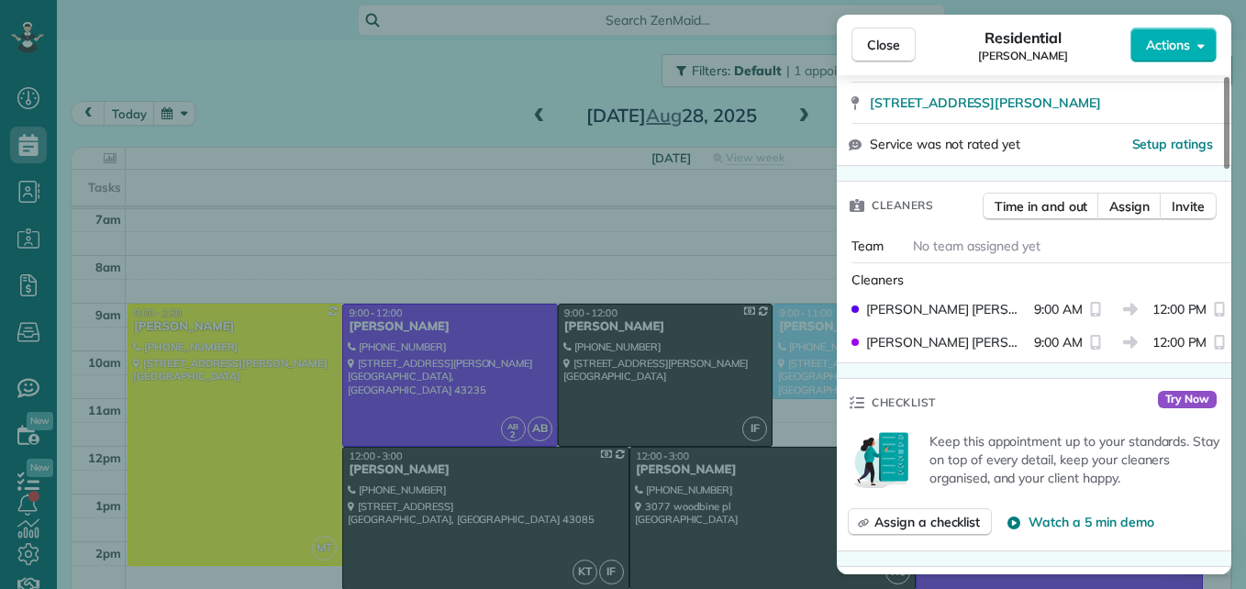
scroll to position [0, 0]
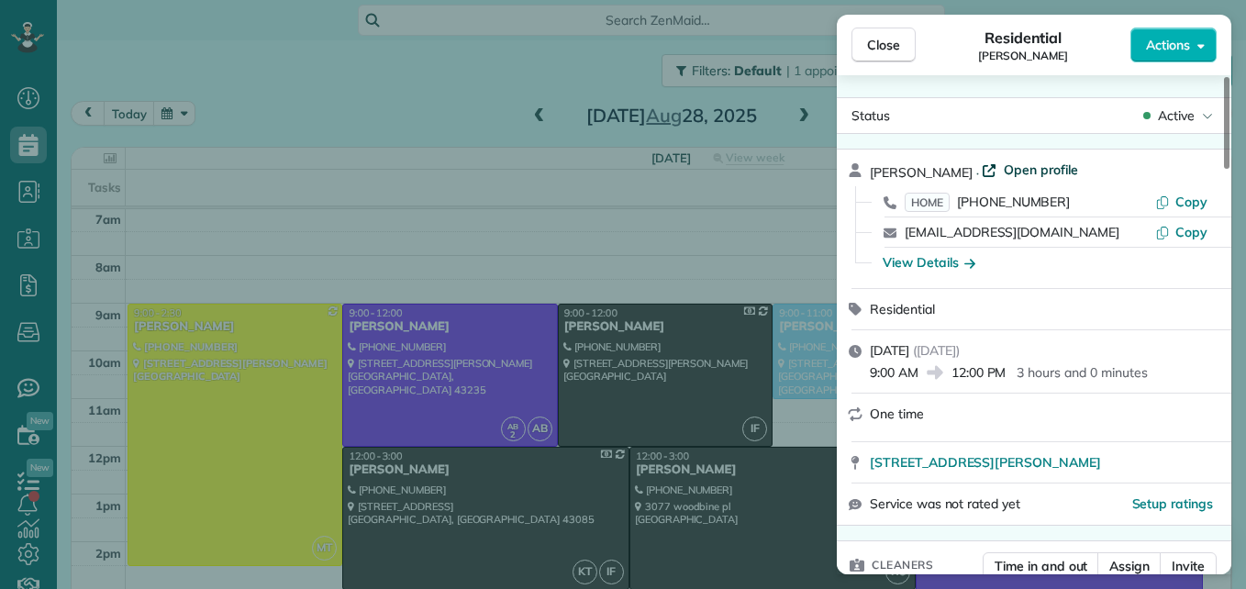
click at [1023, 171] on span "Open profile" at bounding box center [1041, 170] width 74 height 18
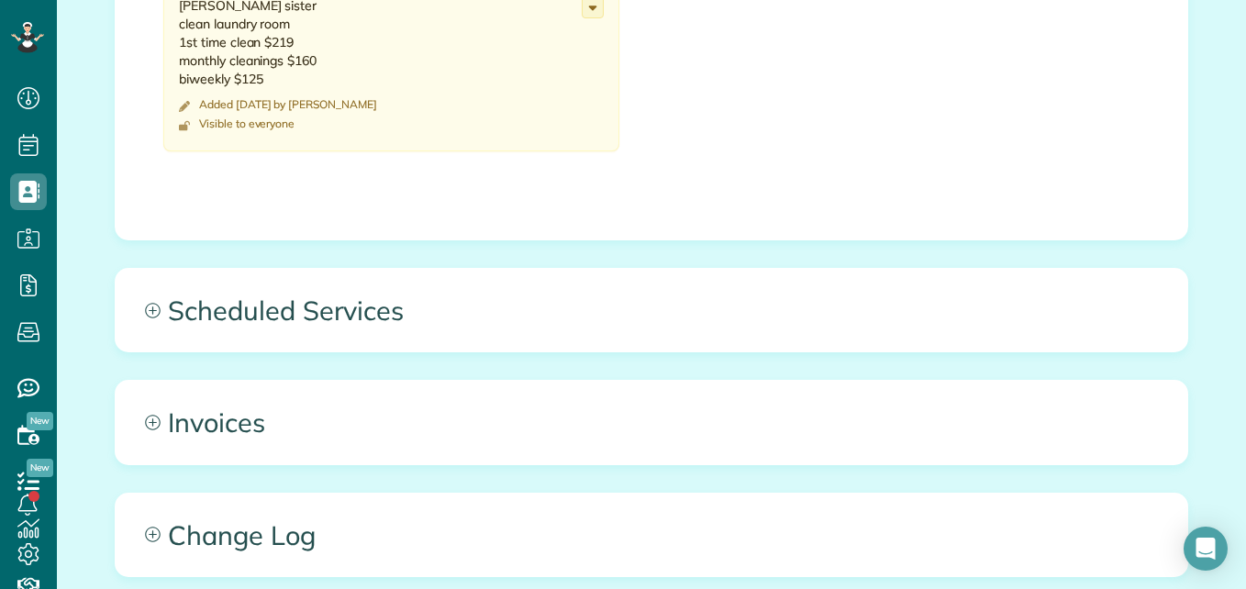
scroll to position [1284, 0]
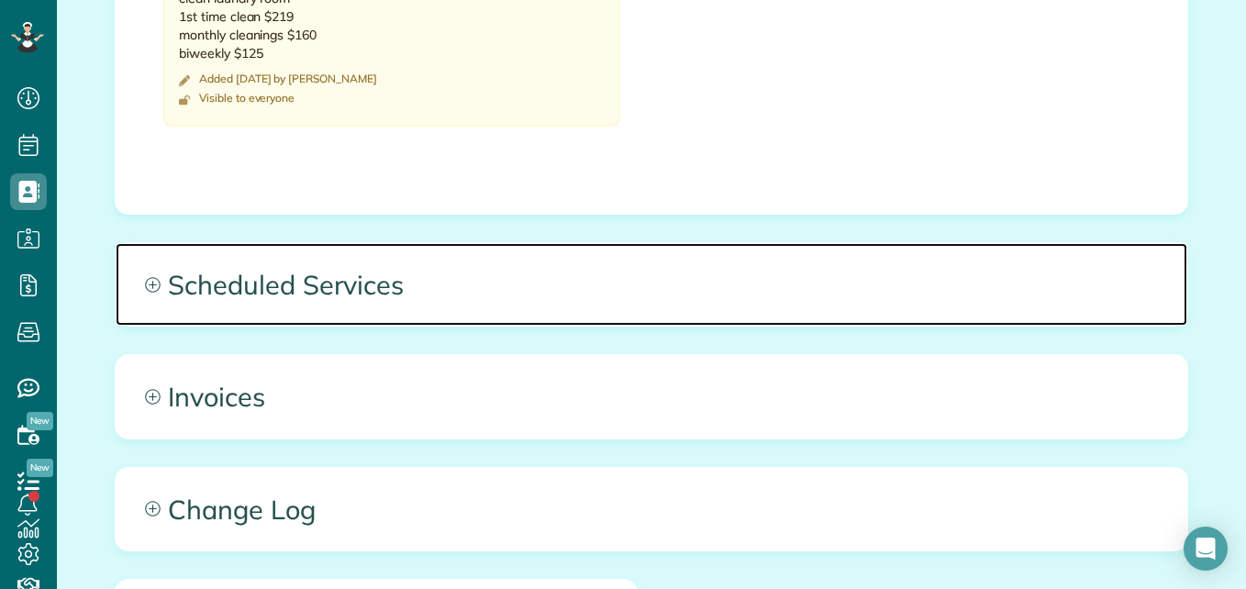
click at [147, 288] on icon at bounding box center [153, 285] width 16 height 16
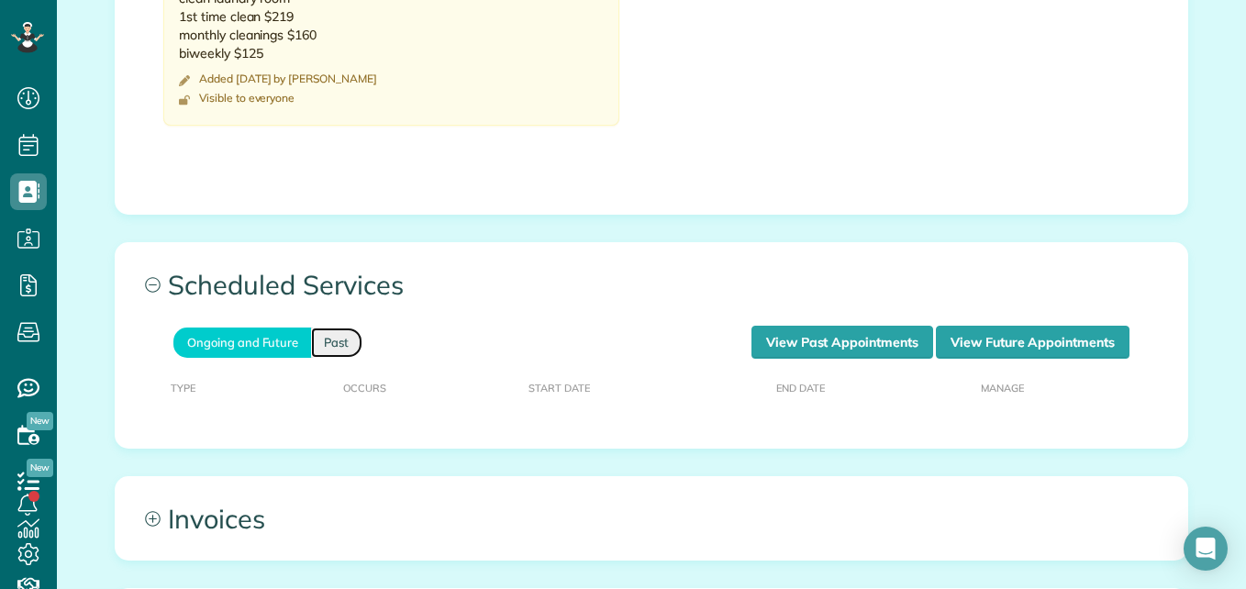
click at [345, 346] on link "Past" at bounding box center [336, 343] width 51 height 30
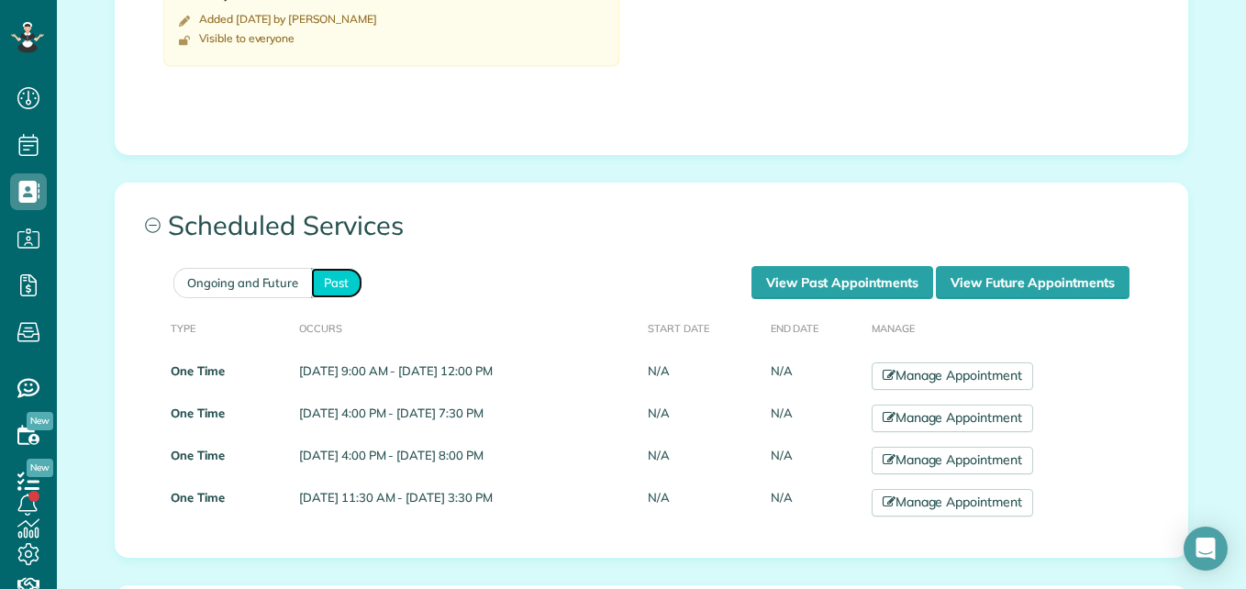
scroll to position [1376, 0]
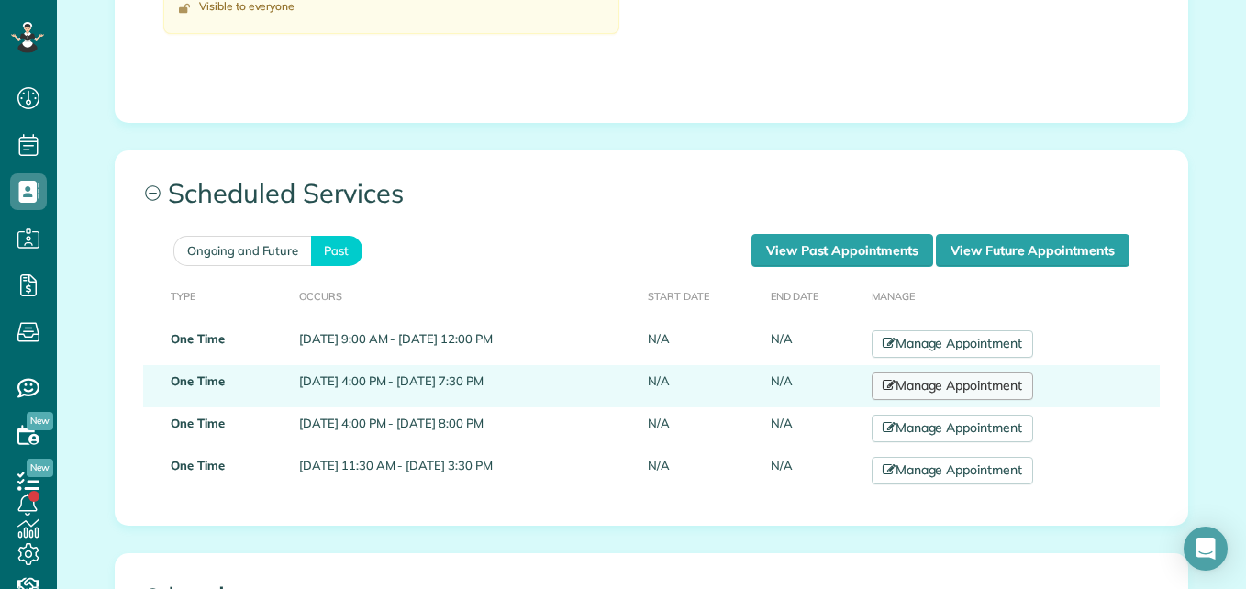
click at [972, 384] on link "Manage Appointment" at bounding box center [952, 386] width 161 height 28
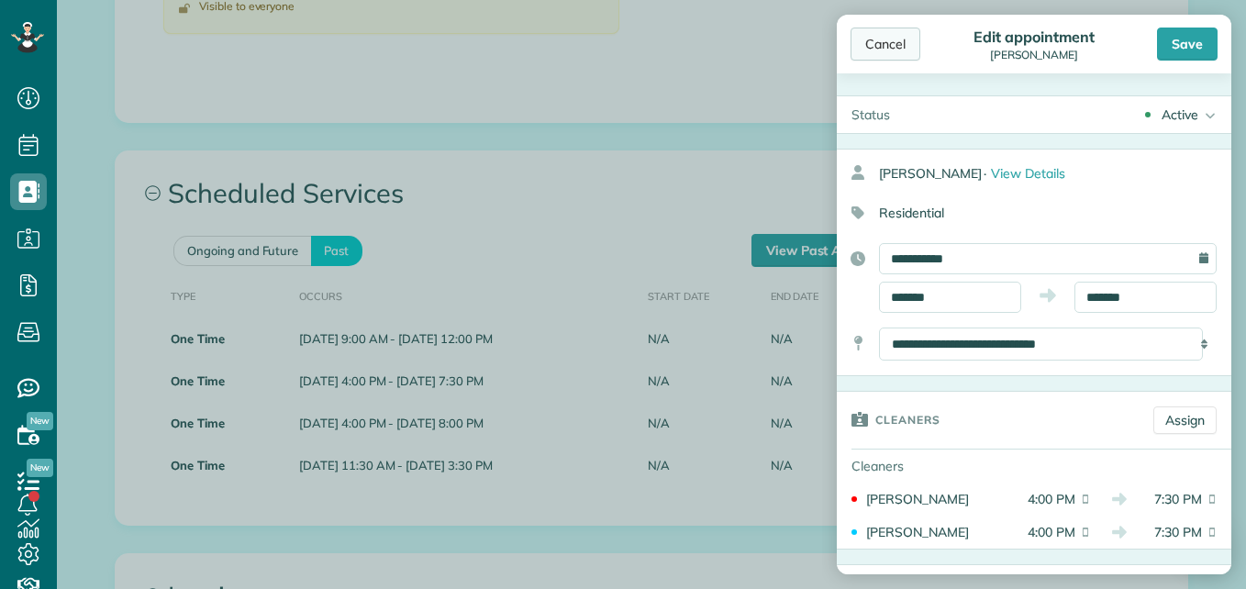
click at [906, 37] on div "Cancel" at bounding box center [885, 44] width 70 height 33
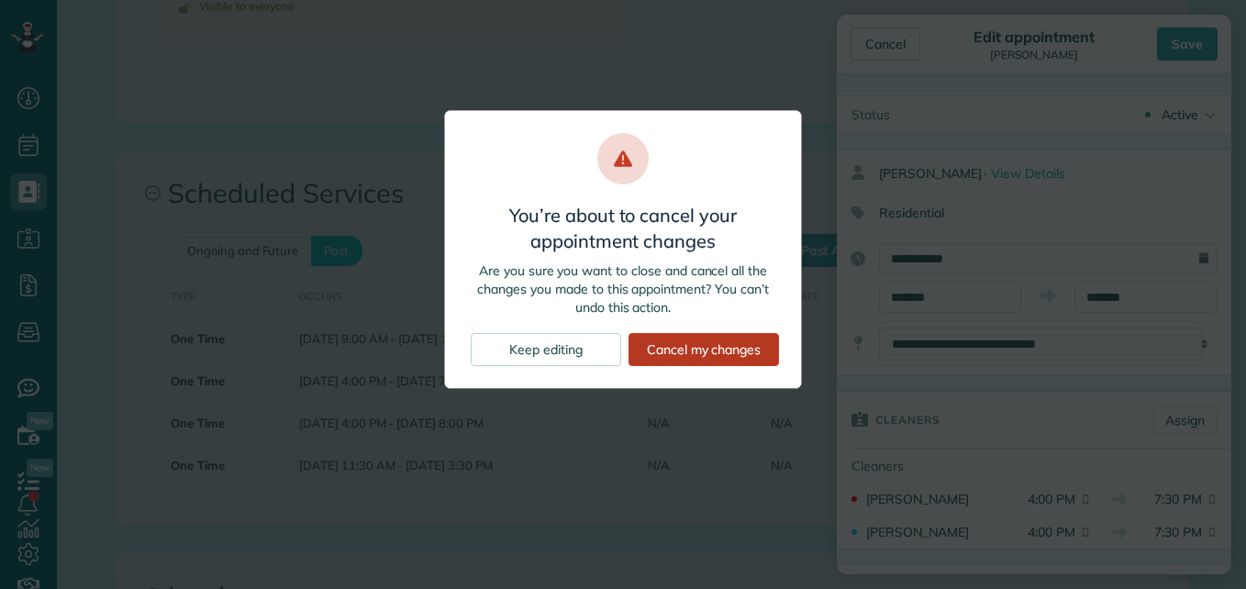
click at [728, 346] on div "Cancel my changes" at bounding box center [703, 349] width 150 height 33
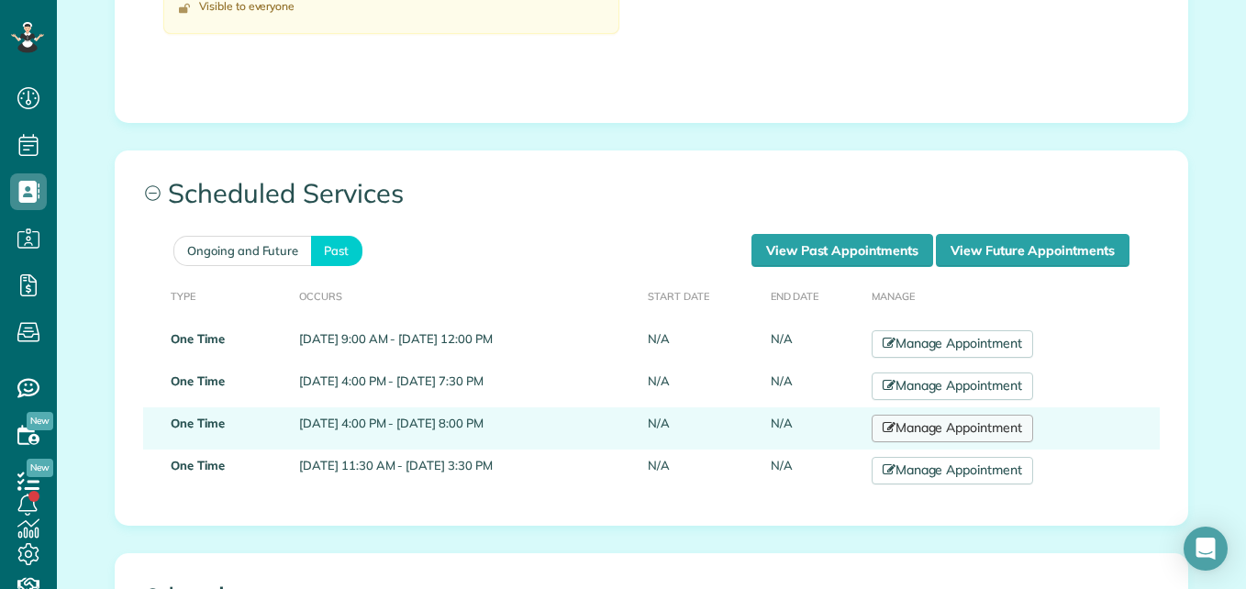
click at [958, 428] on link "Manage Appointment" at bounding box center [952, 429] width 161 height 28
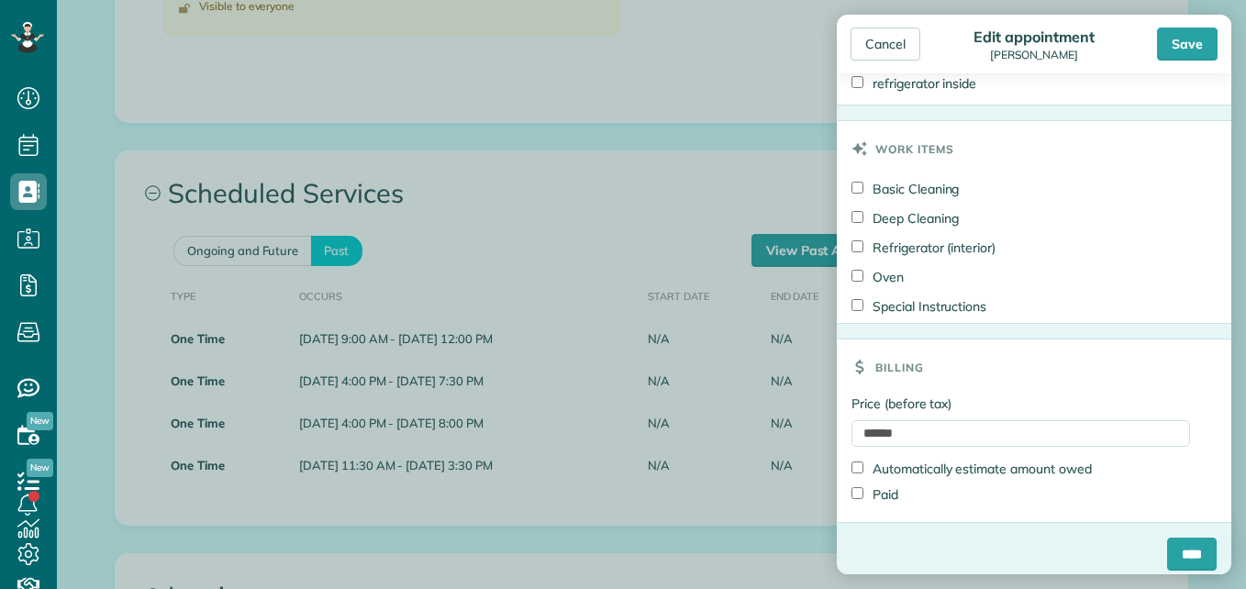
scroll to position [958, 0]
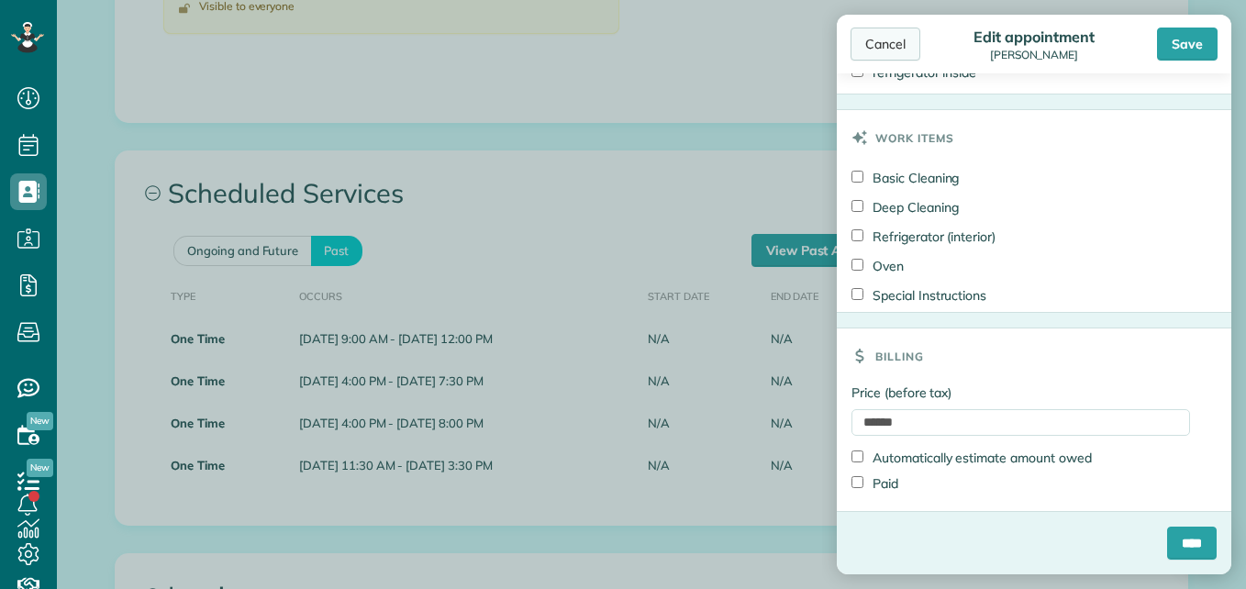
click at [883, 41] on div "Cancel" at bounding box center [885, 44] width 70 height 33
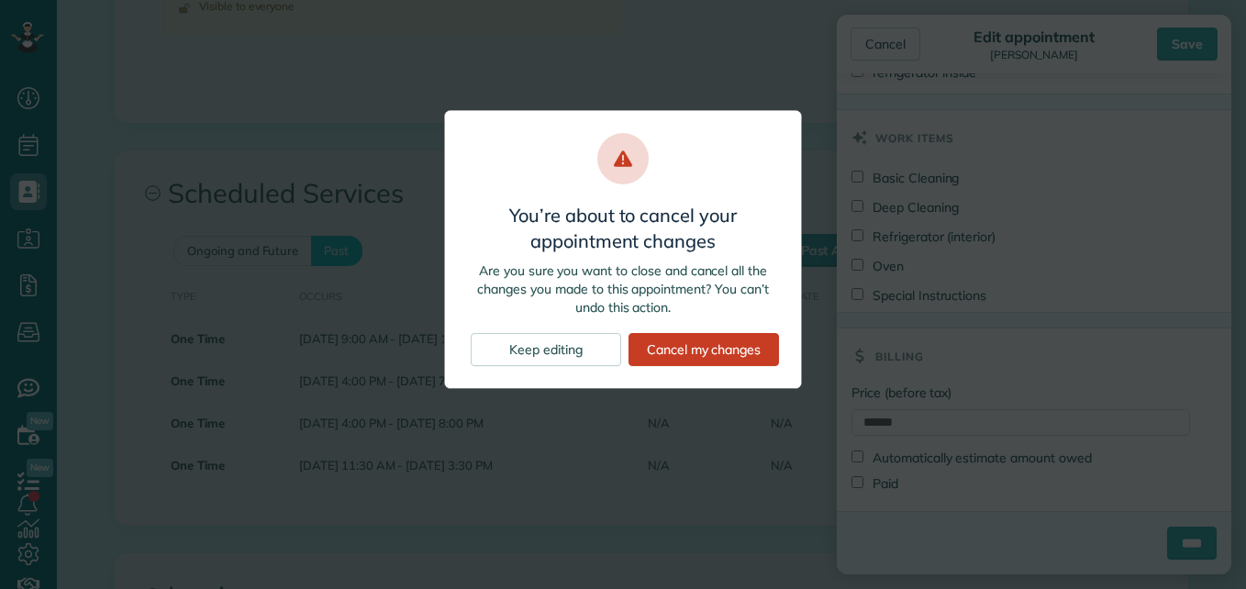
click at [714, 367] on div "You’re about to cancel your appointment changes Are you sure you want to close …" at bounding box center [623, 249] width 358 height 279
click at [714, 343] on div "Cancel my changes" at bounding box center [703, 349] width 150 height 33
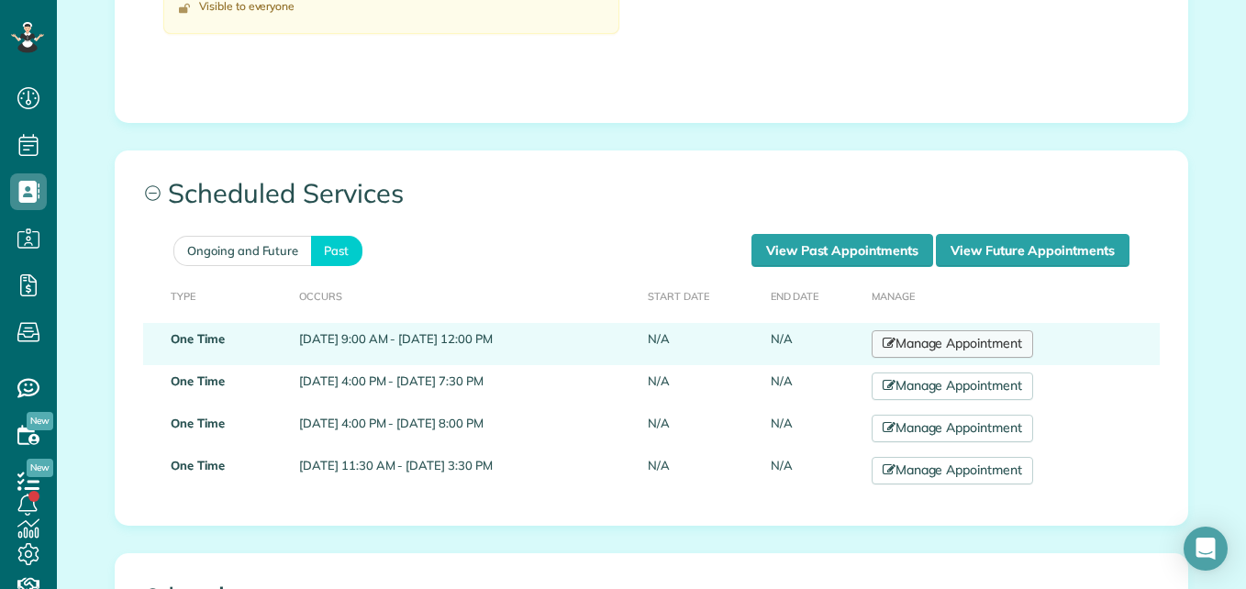
click at [952, 346] on link "Manage Appointment" at bounding box center [952, 344] width 161 height 28
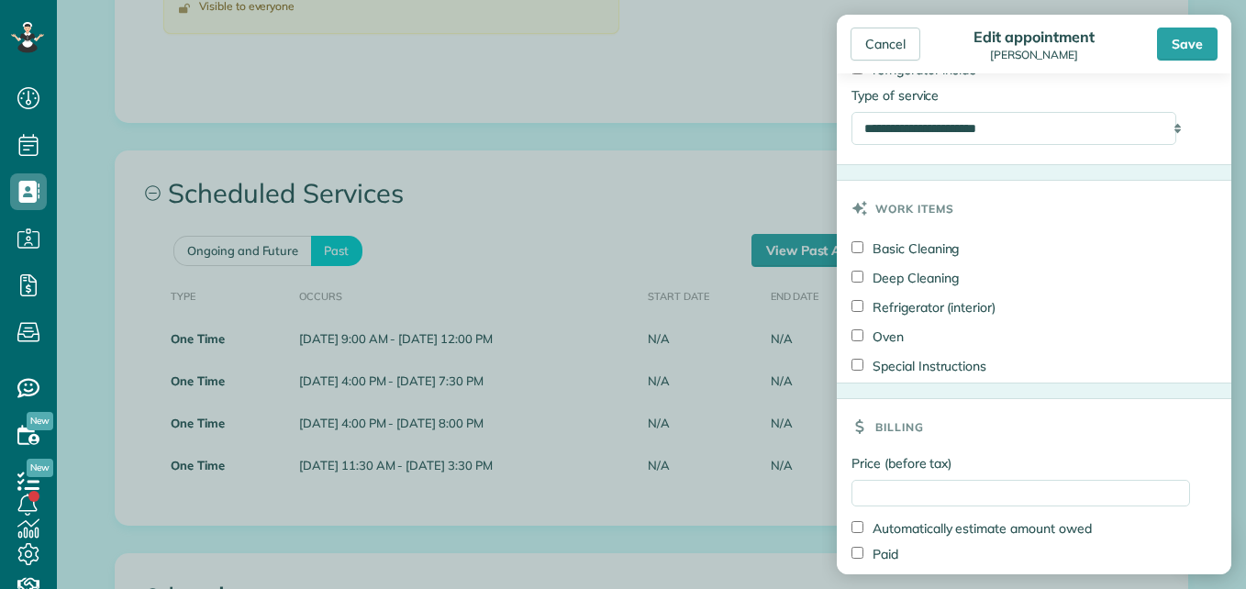
scroll to position [991, 0]
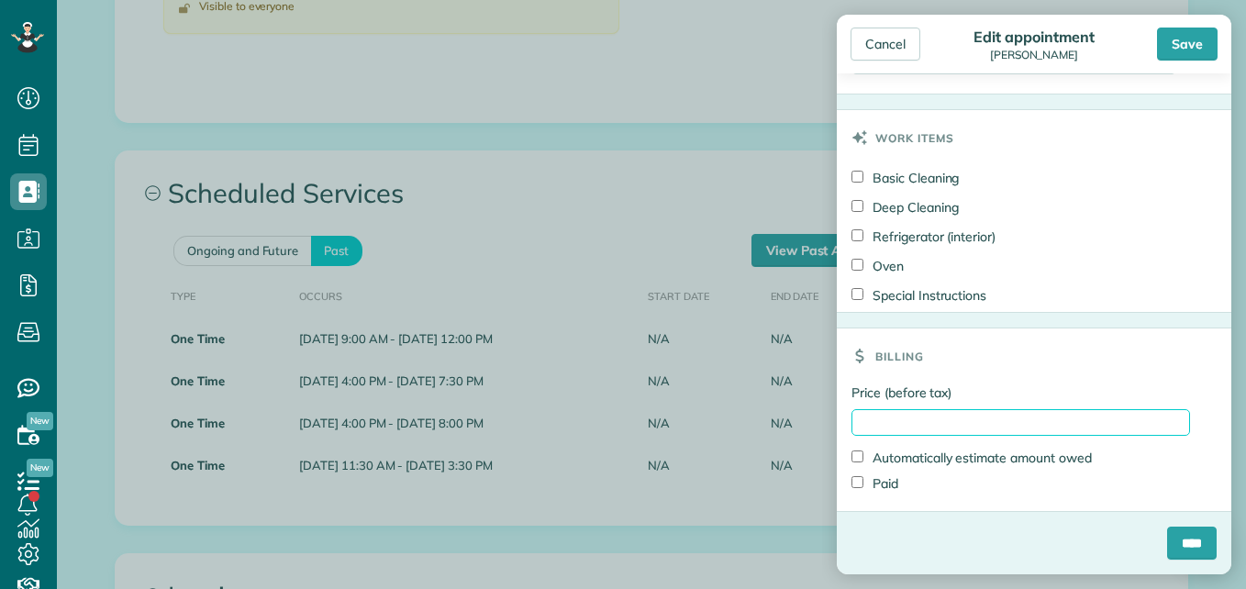
click at [1012, 428] on input "Price (before tax)" at bounding box center [1020, 422] width 339 height 27
type input "******"
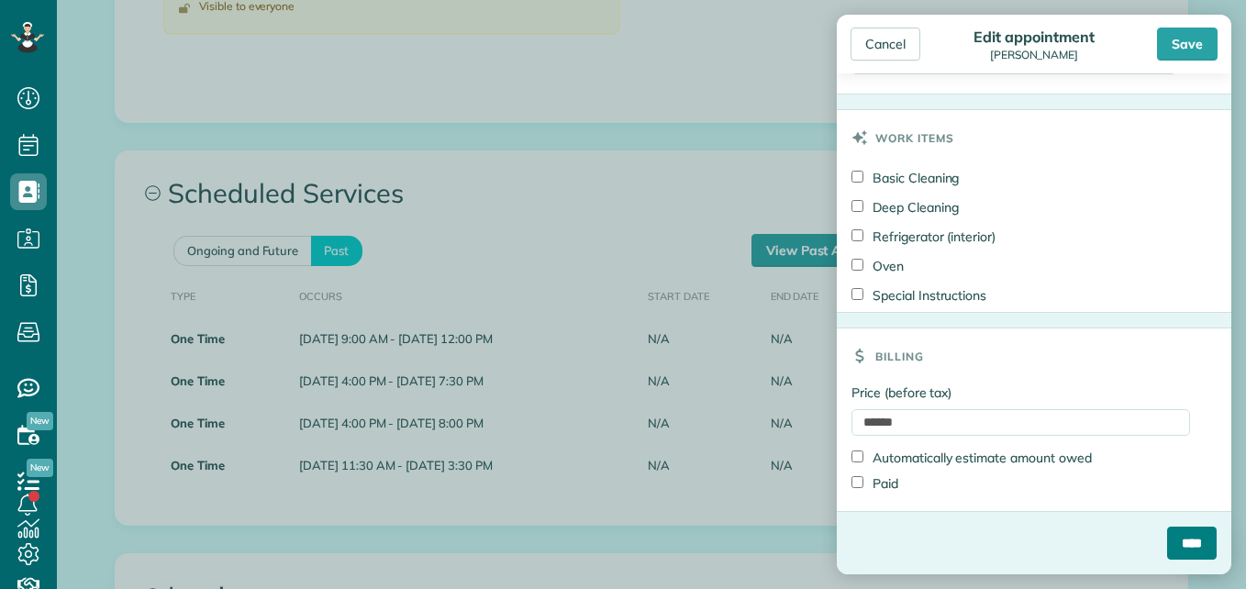
click at [1167, 539] on input "****" at bounding box center [1192, 543] width 50 height 33
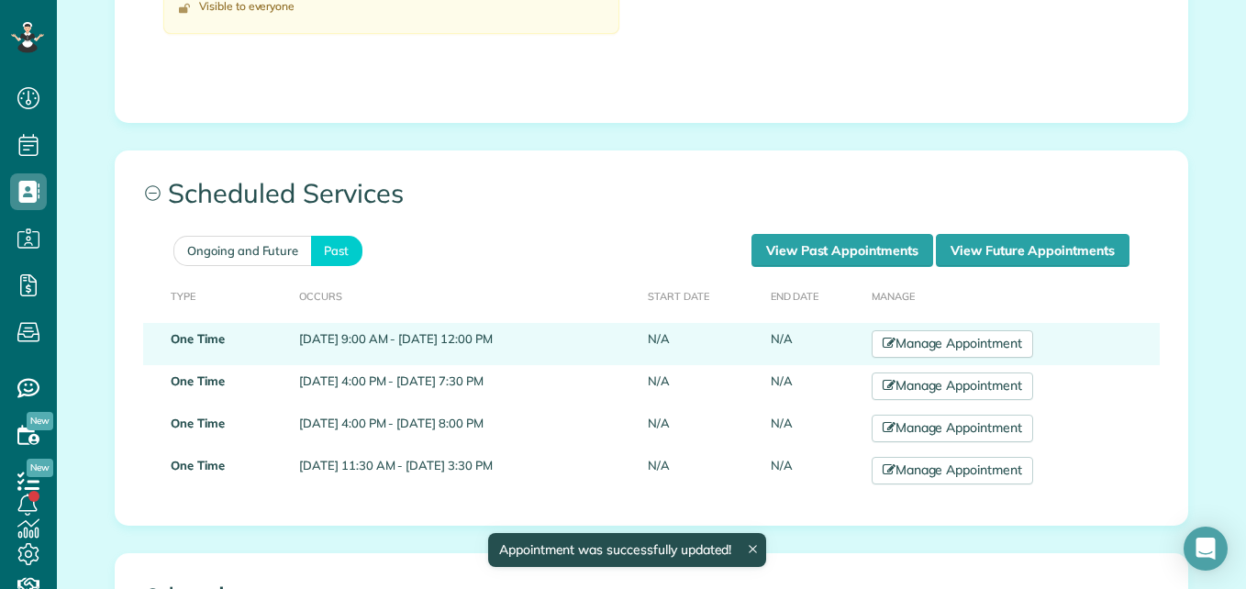
click at [451, 347] on td "August 28, 2025 9:00 AM - August 28, 2025 12:00 PM" at bounding box center [466, 344] width 349 height 42
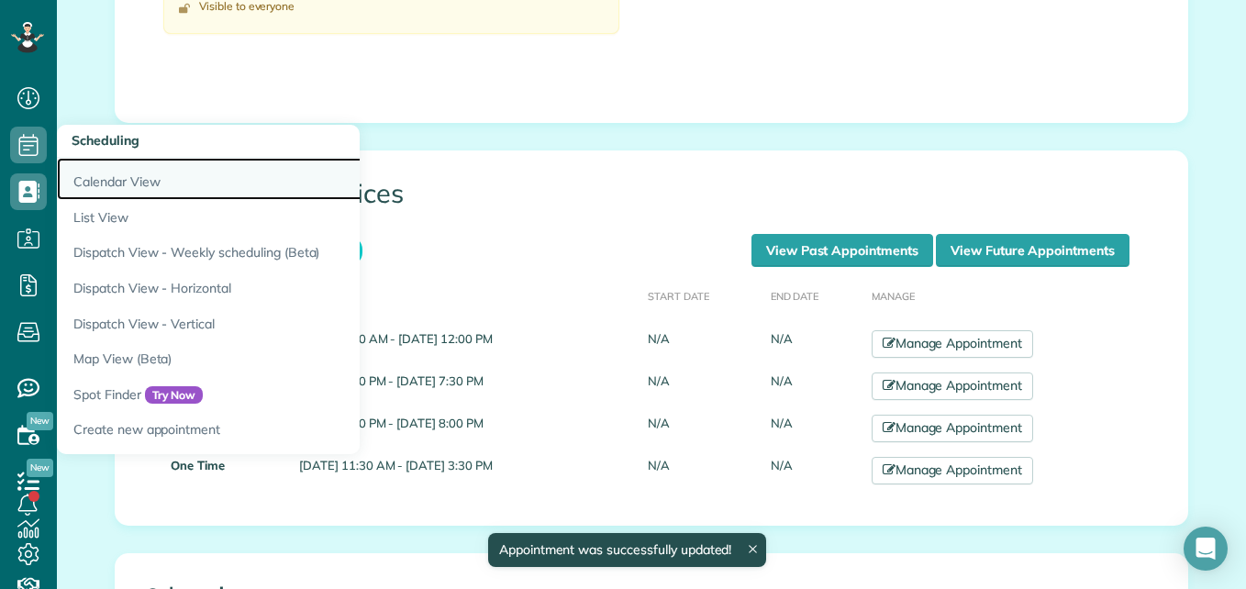
click at [93, 170] on link "Calendar View" at bounding box center [286, 179] width 459 height 42
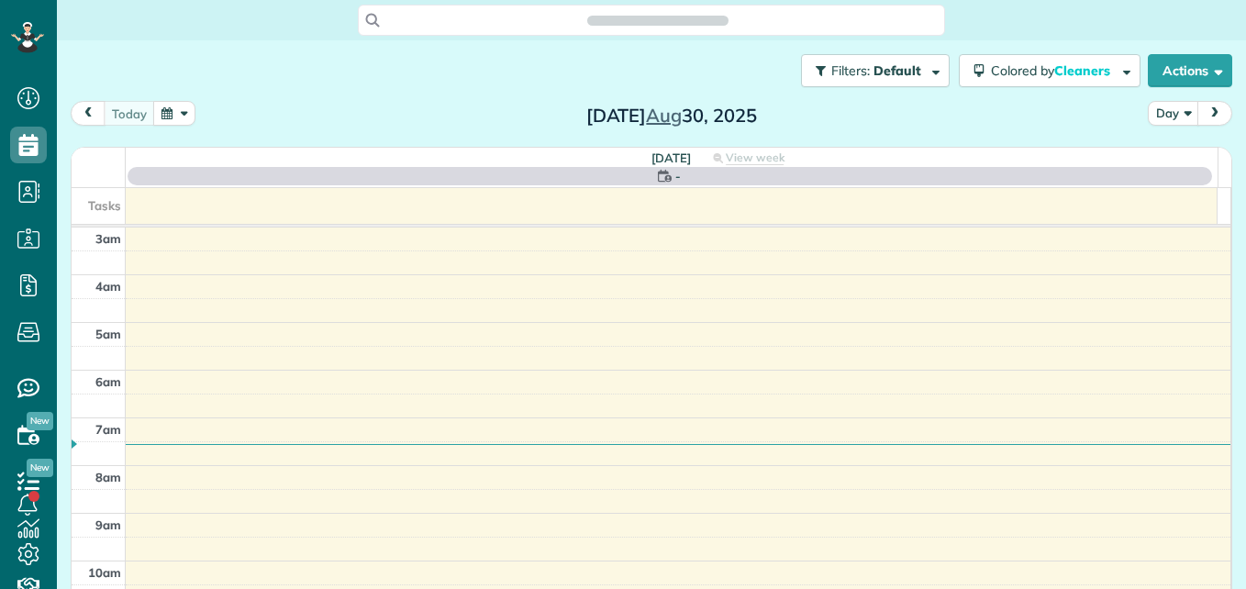
scroll to position [192, 0]
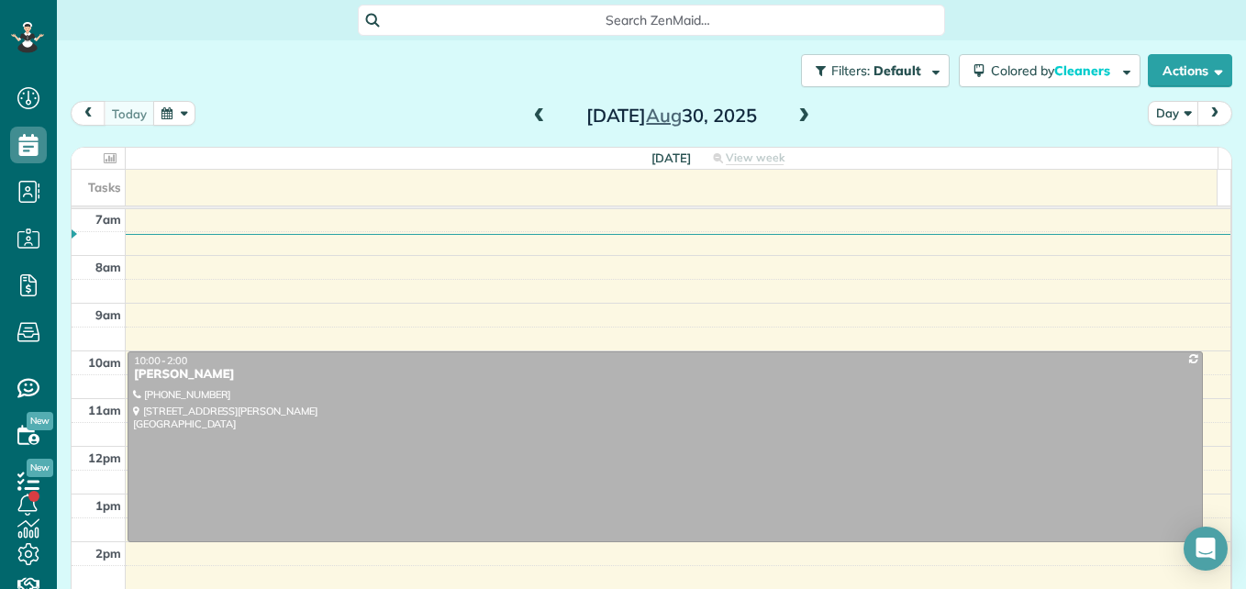
click at [529, 116] on span at bounding box center [539, 116] width 20 height 17
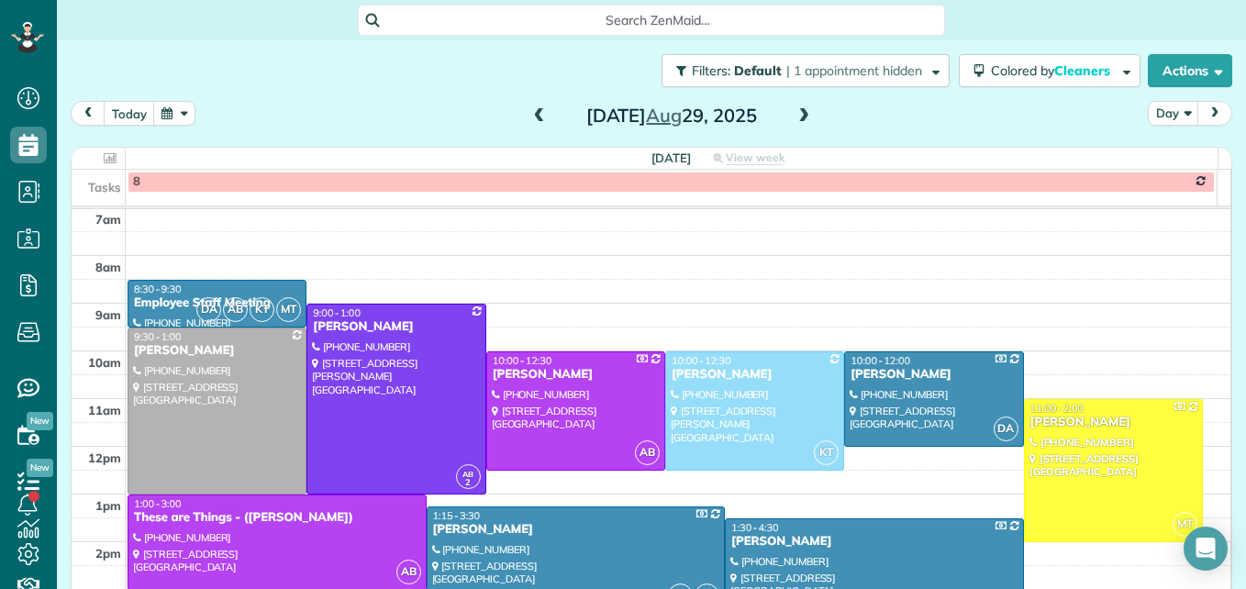
click at [529, 116] on span at bounding box center [539, 116] width 20 height 17
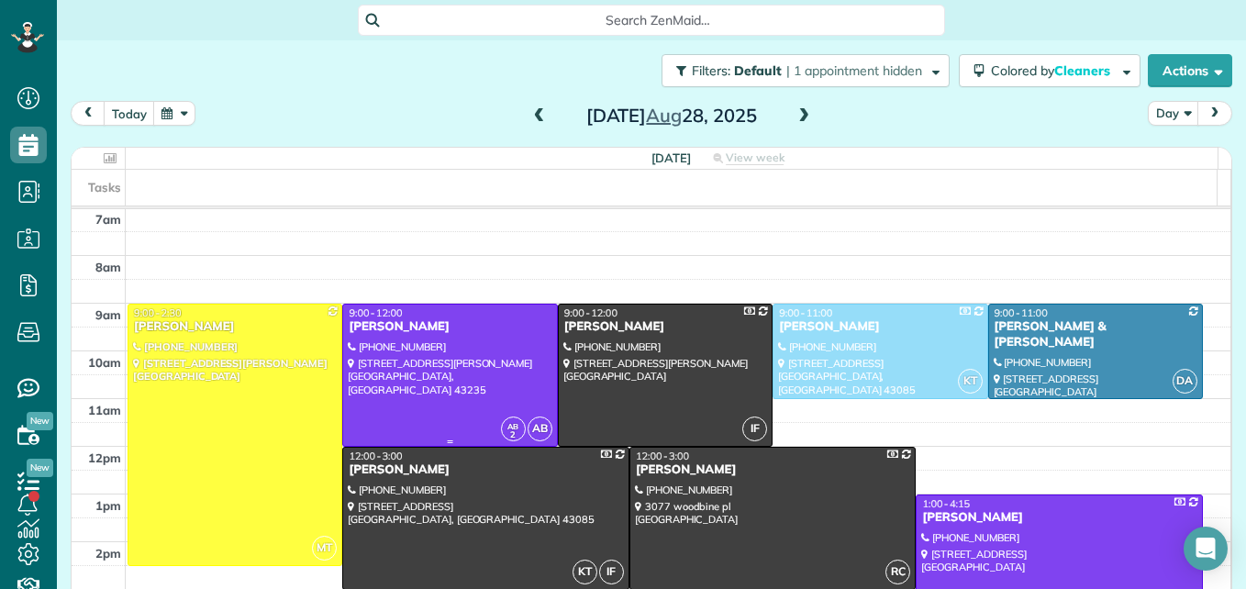
click at [452, 373] on div at bounding box center [449, 375] width 213 height 141
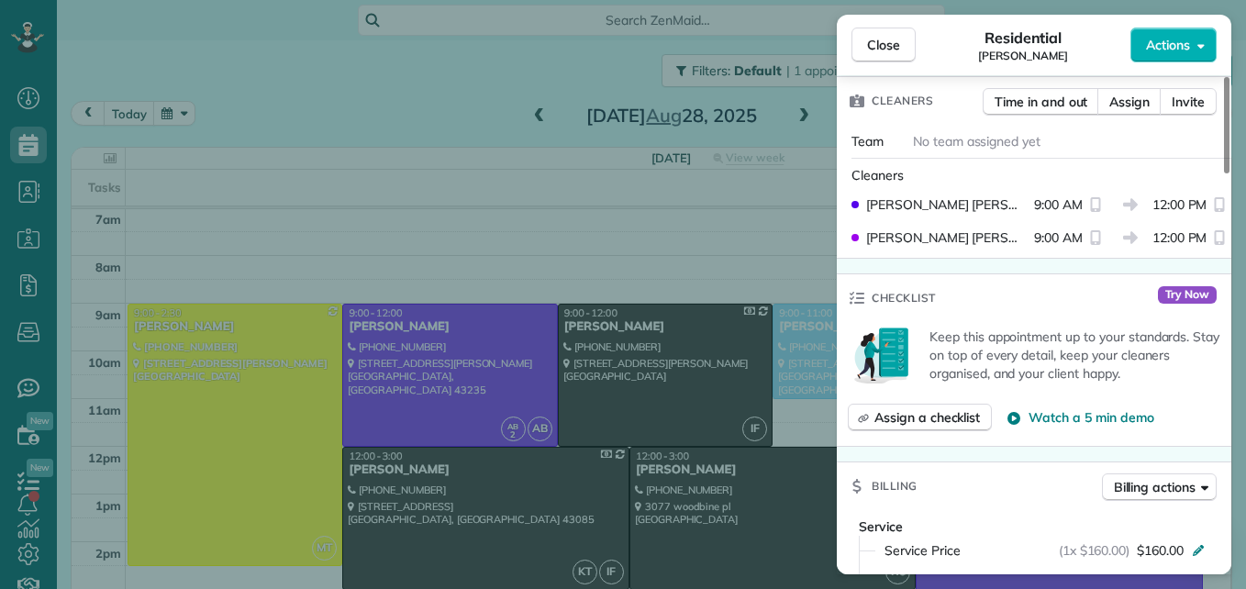
scroll to position [650, 0]
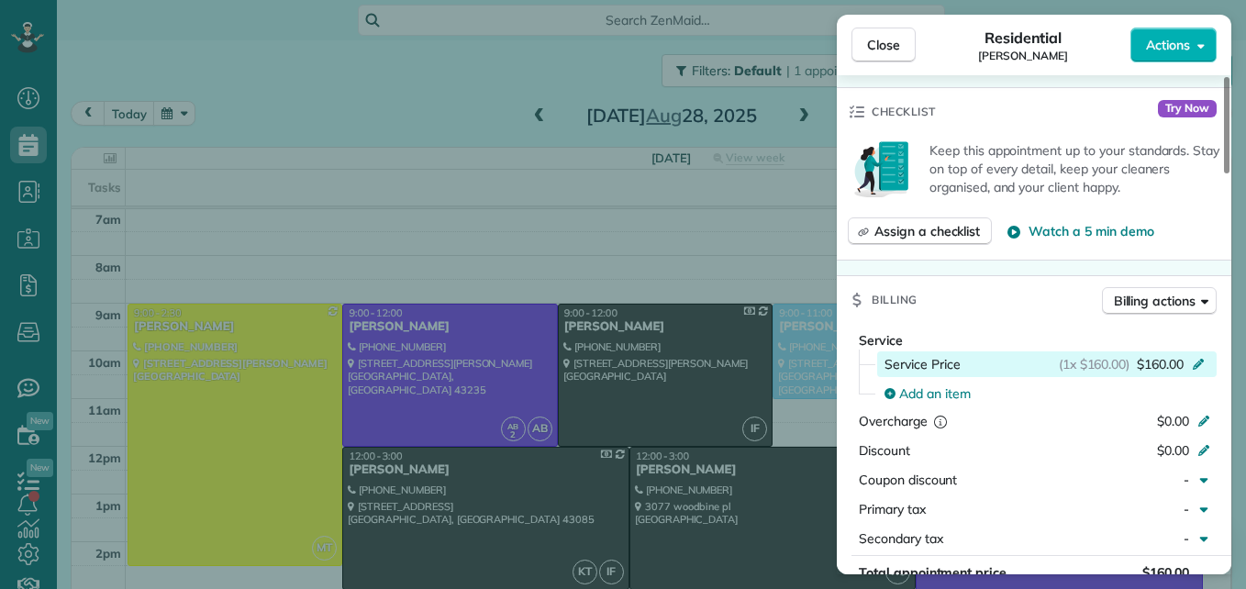
click at [1201, 369] on icon at bounding box center [1198, 362] width 15 height 15
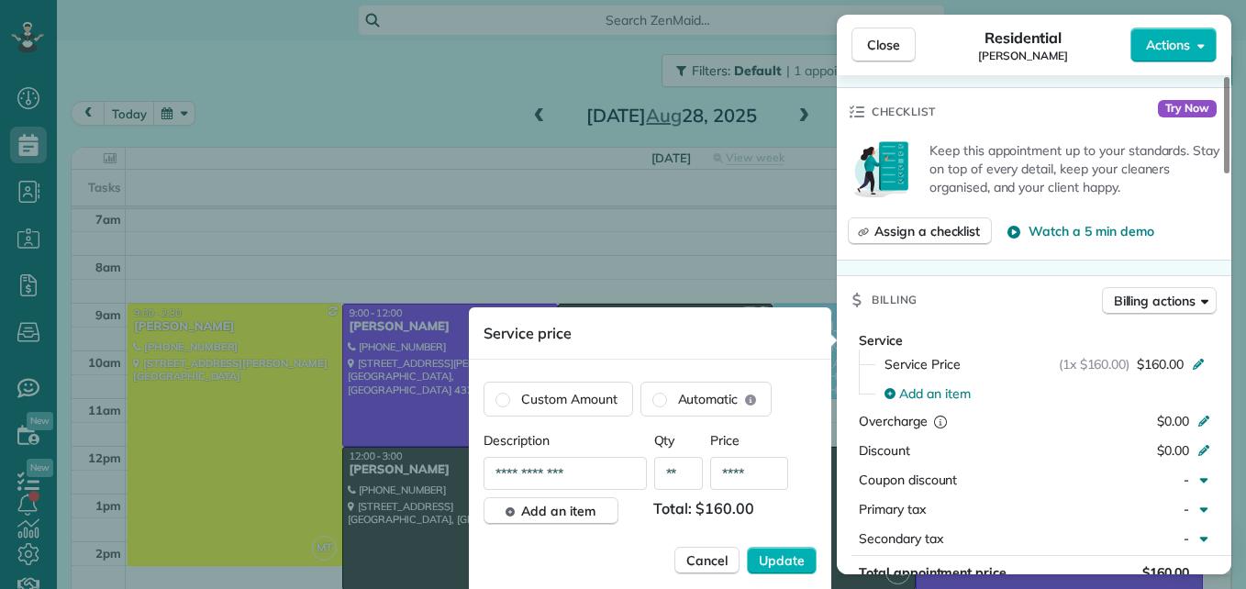
click at [769, 480] on input "****" at bounding box center [749, 473] width 78 height 33
type input "****"
click at [747, 547] on button "Update" at bounding box center [782, 561] width 70 height 28
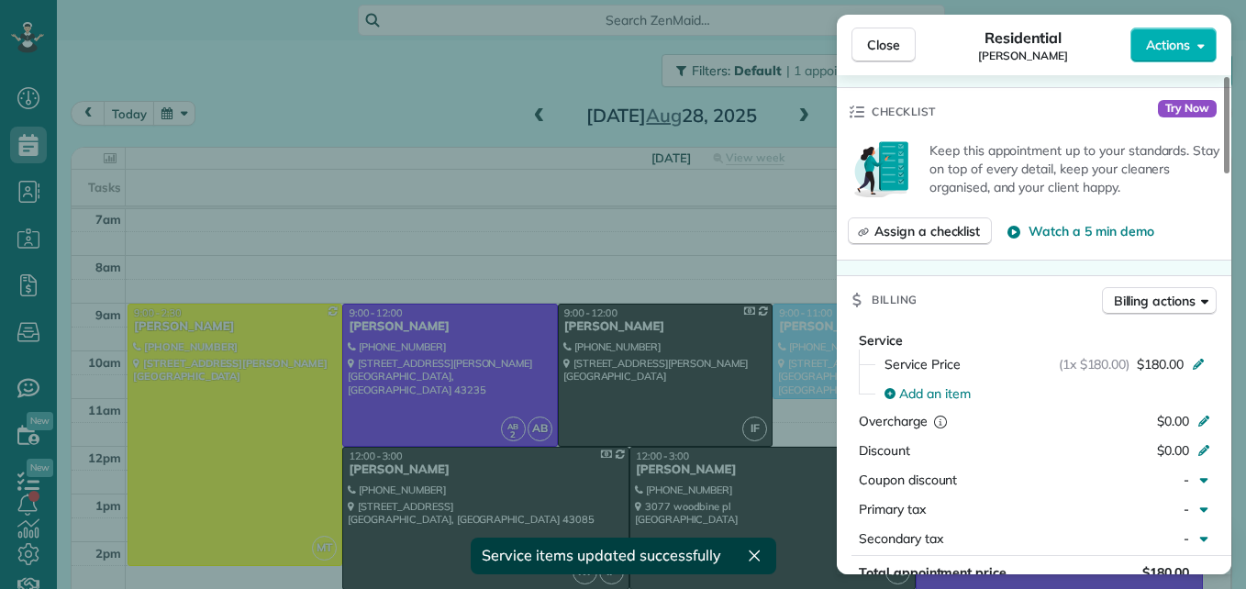
scroll to position [837, 0]
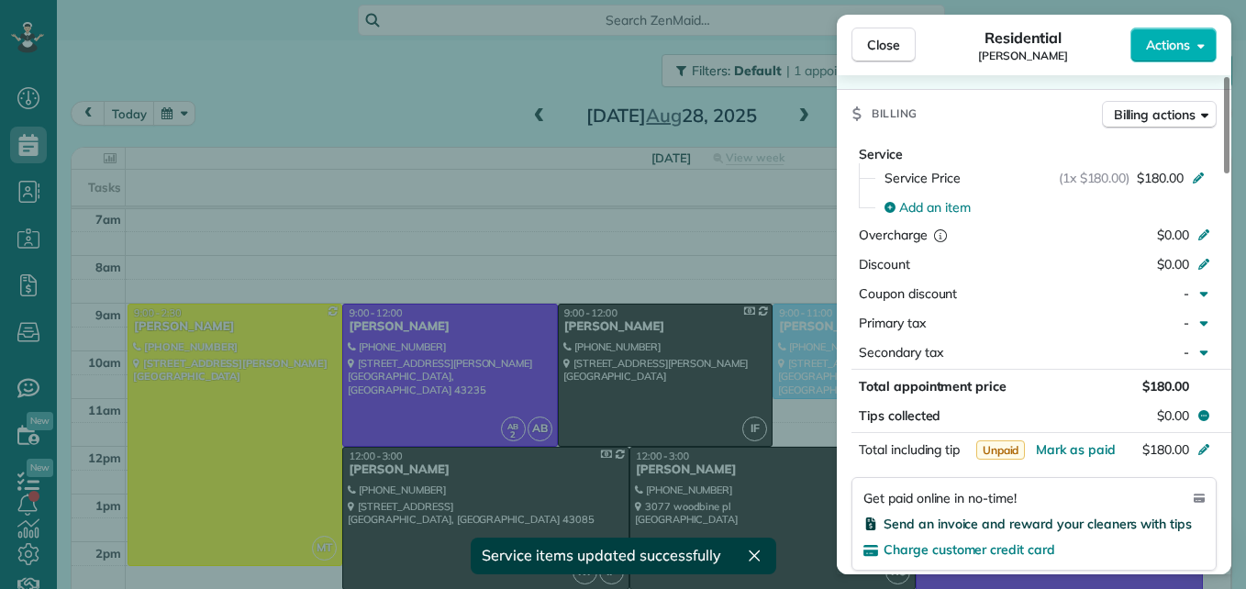
click at [1072, 517] on div "Send an invoice and reward your cleaners with tips" at bounding box center [1033, 524] width 341 height 18
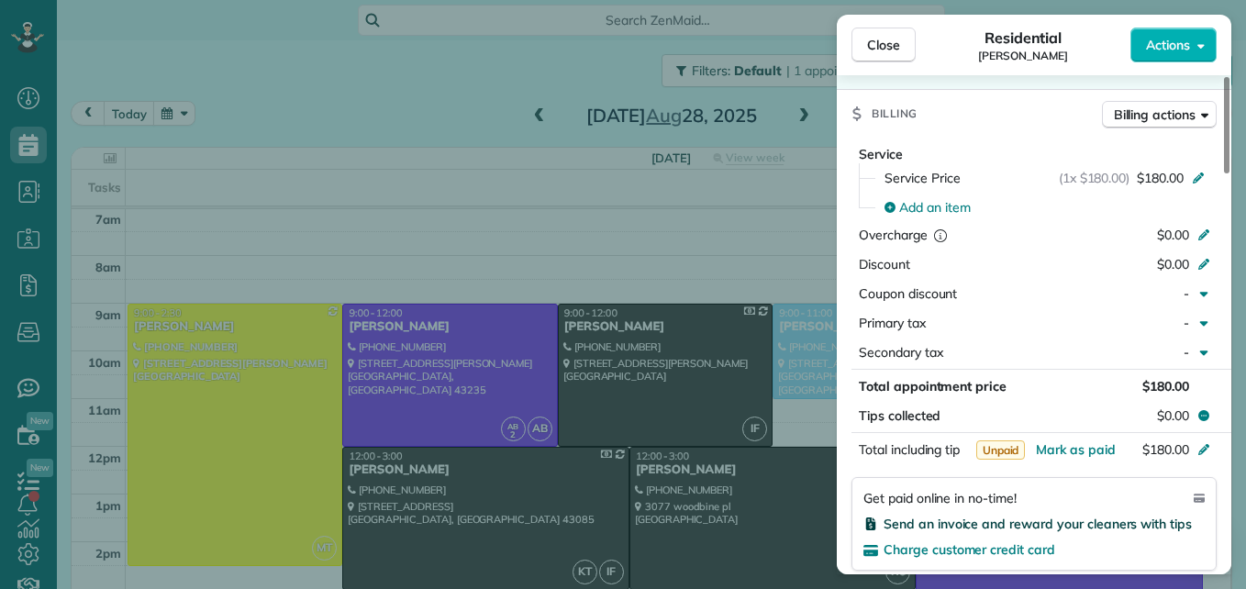
click at [1071, 525] on span "Send an invoice and reward your cleaners with tips" at bounding box center [1037, 524] width 308 height 17
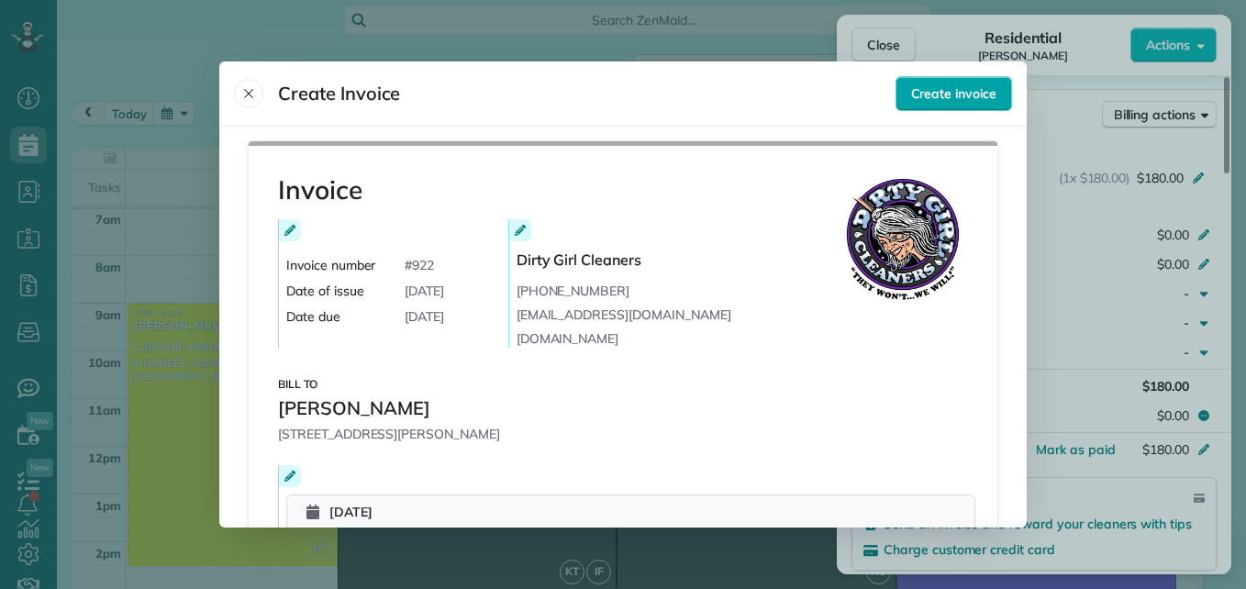
click at [939, 96] on span "Create invoice" at bounding box center [953, 93] width 85 height 18
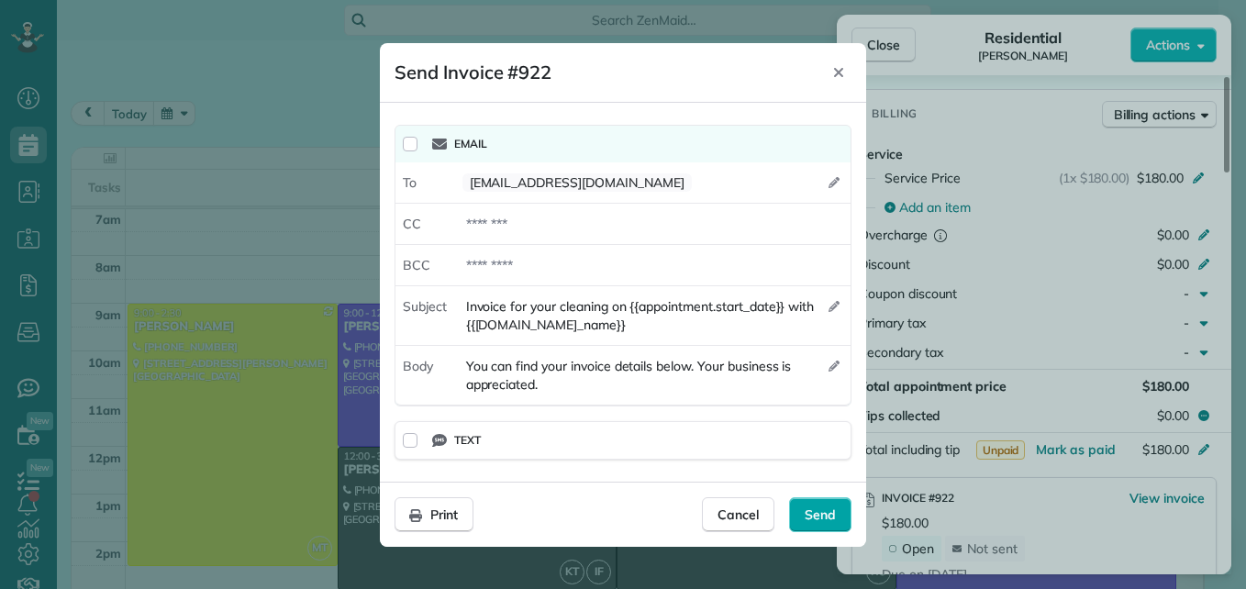
click at [823, 511] on span "Send" at bounding box center [820, 514] width 31 height 18
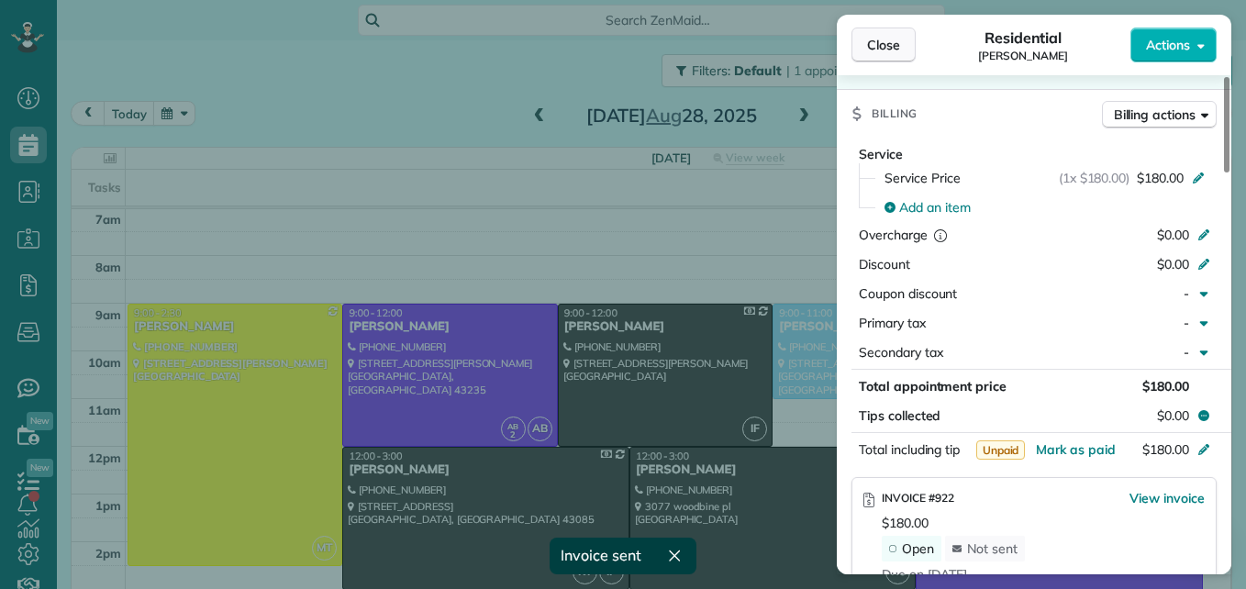
click at [904, 33] on button "Close" at bounding box center [883, 45] width 64 height 35
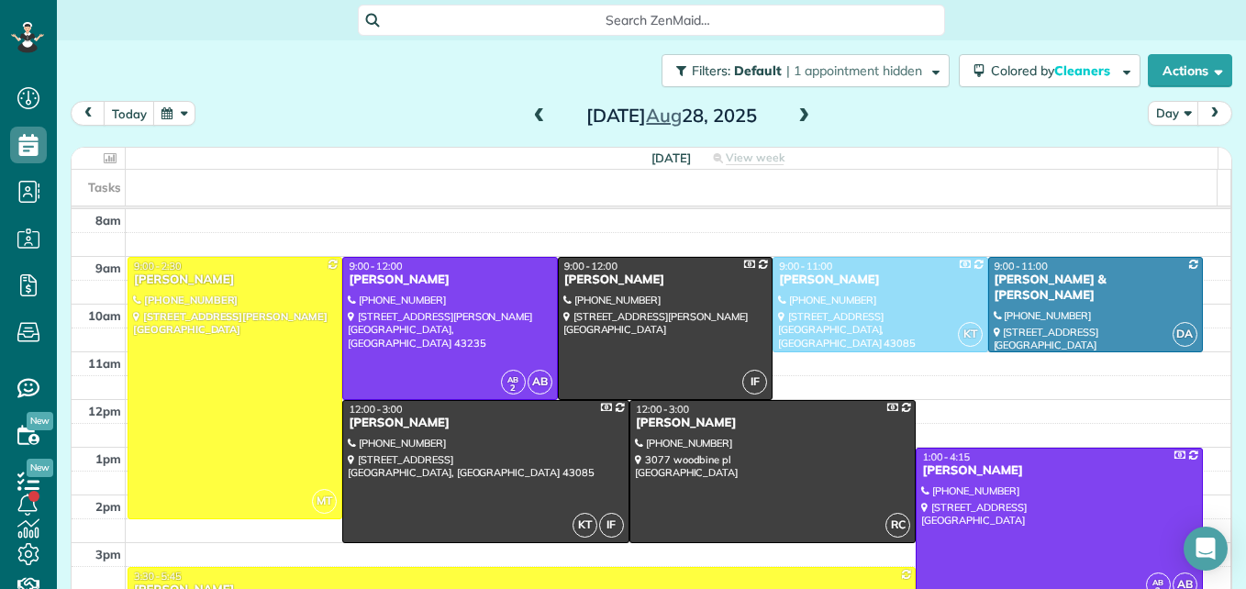
scroll to position [238, 0]
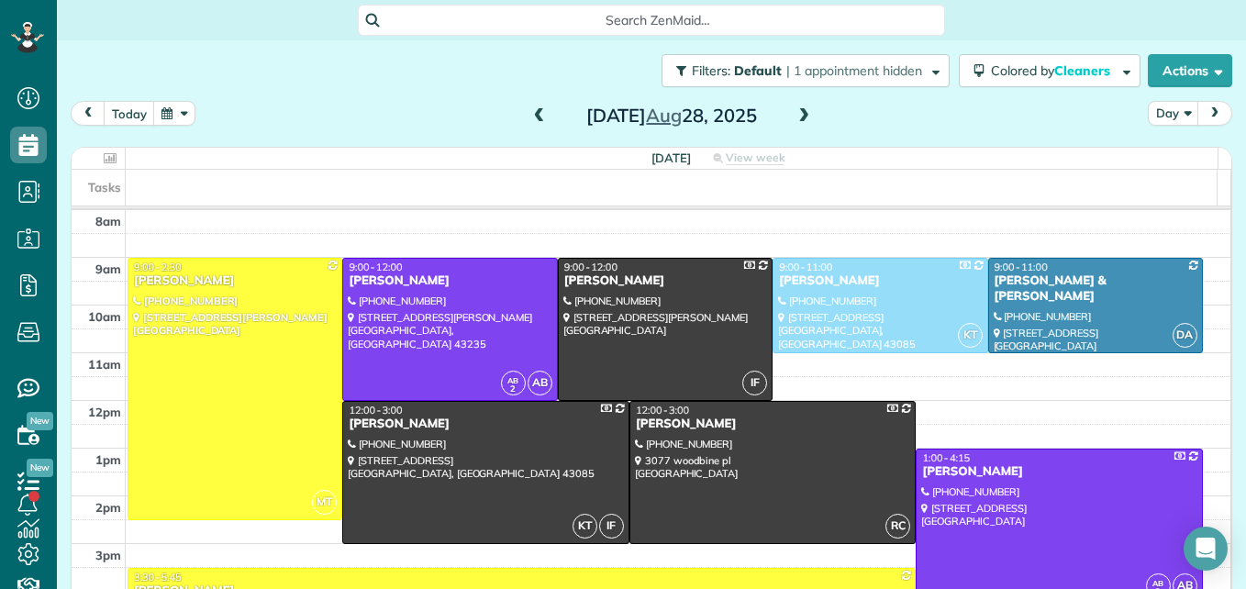
click at [529, 117] on span at bounding box center [539, 116] width 20 height 17
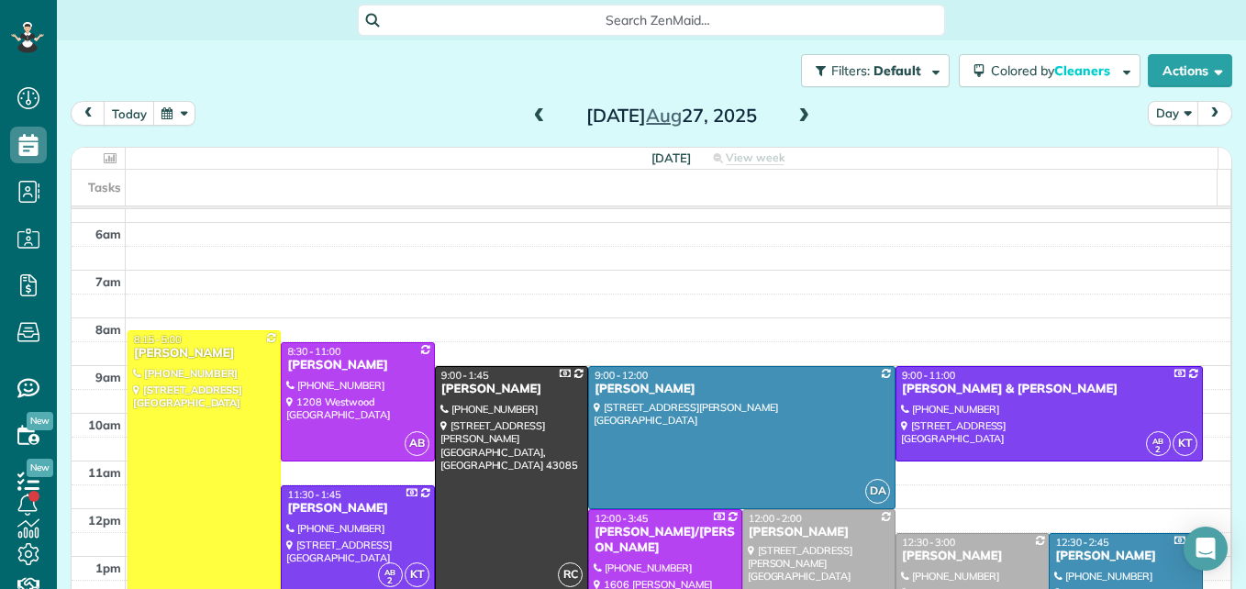
scroll to position [100, 0]
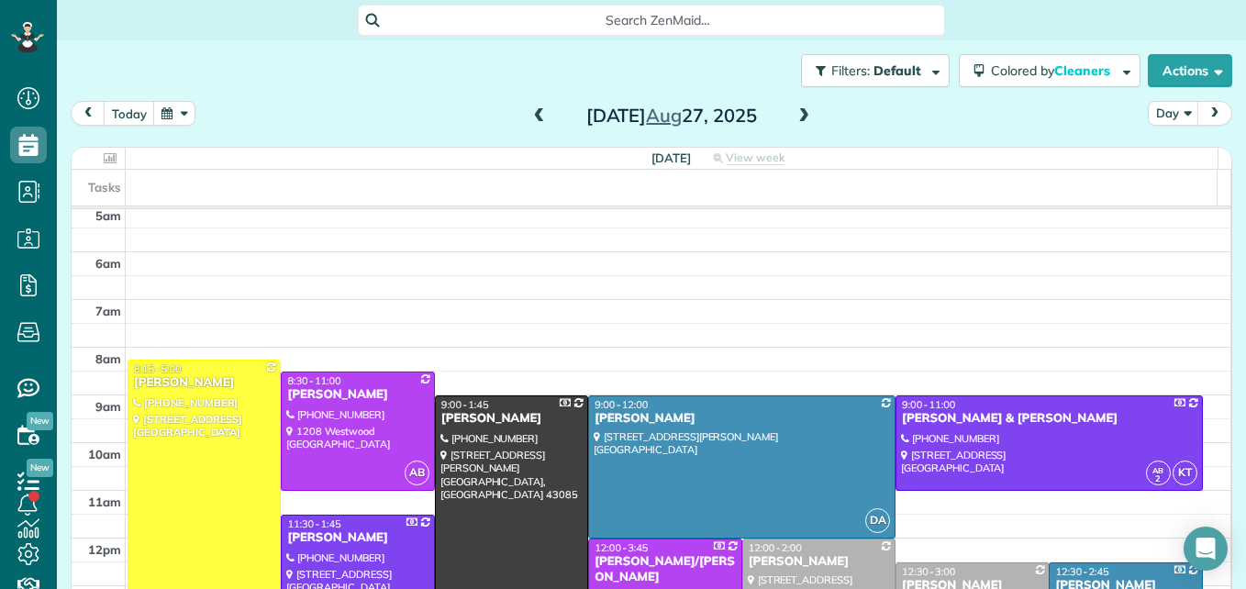
click at [204, 459] on div at bounding box center [203, 569] width 151 height 416
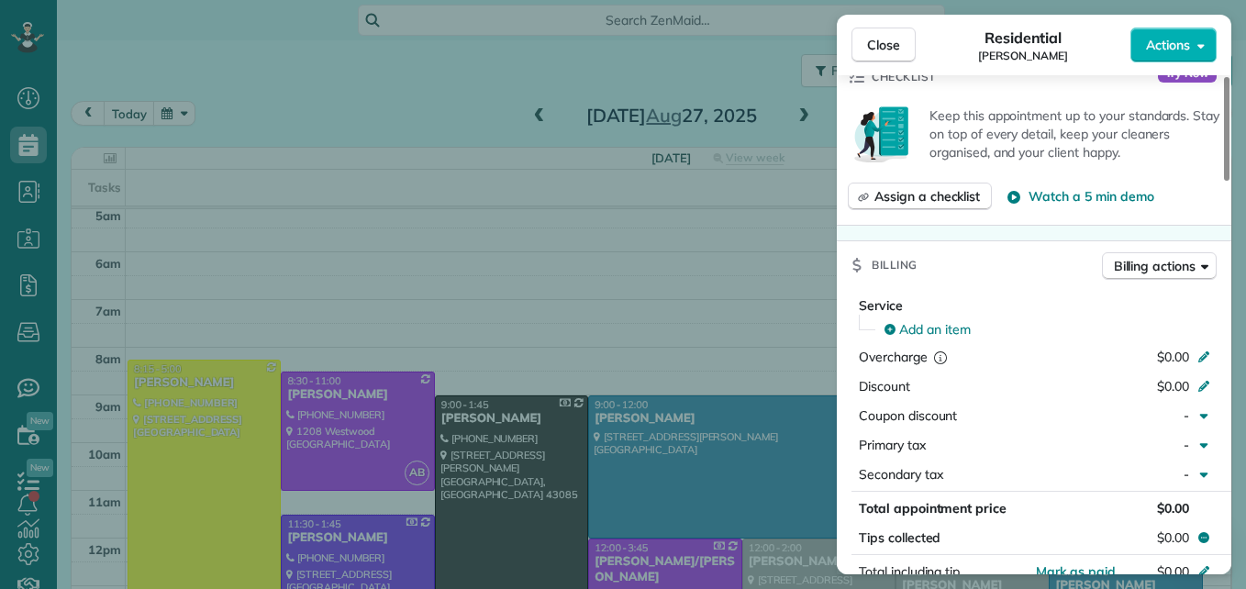
scroll to position [734, 0]
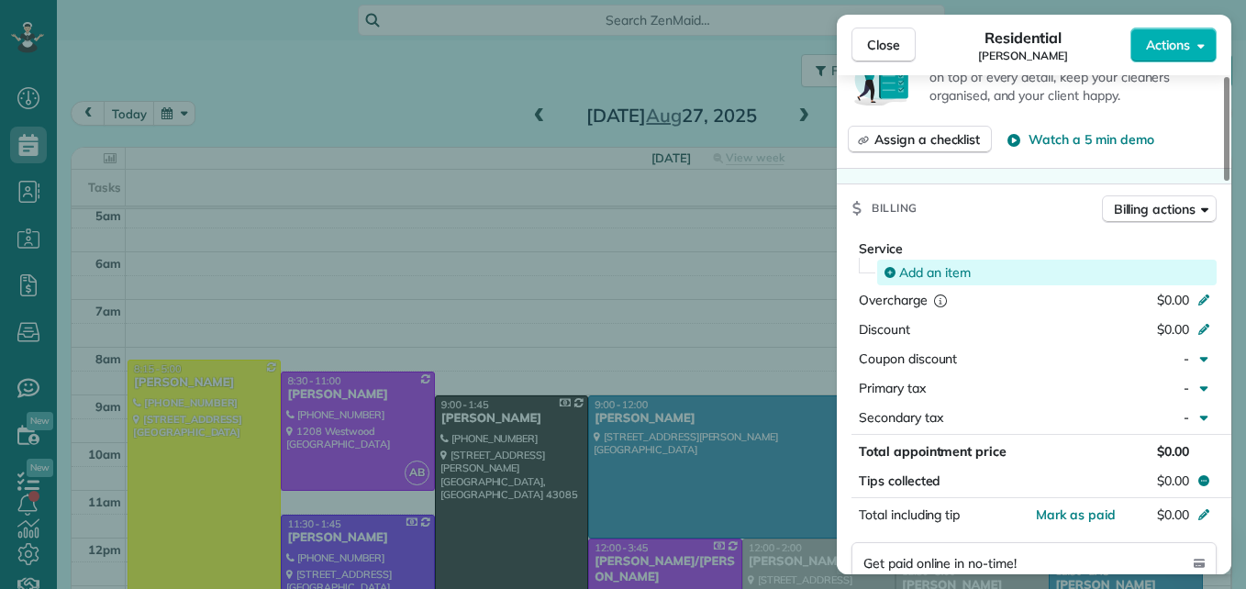
click at [945, 275] on span "Add an item" at bounding box center [935, 272] width 72 height 18
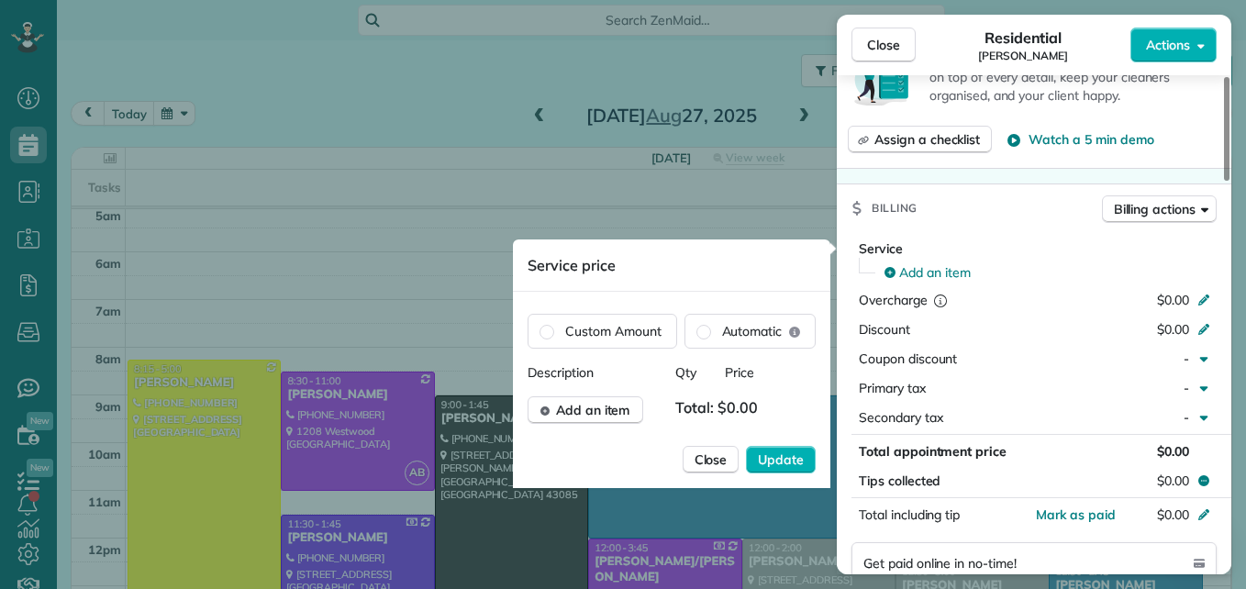
click at [736, 409] on span "Total: $0.00" at bounding box center [720, 410] width 91 height 28
click at [562, 413] on span "Add an item" at bounding box center [593, 410] width 74 height 18
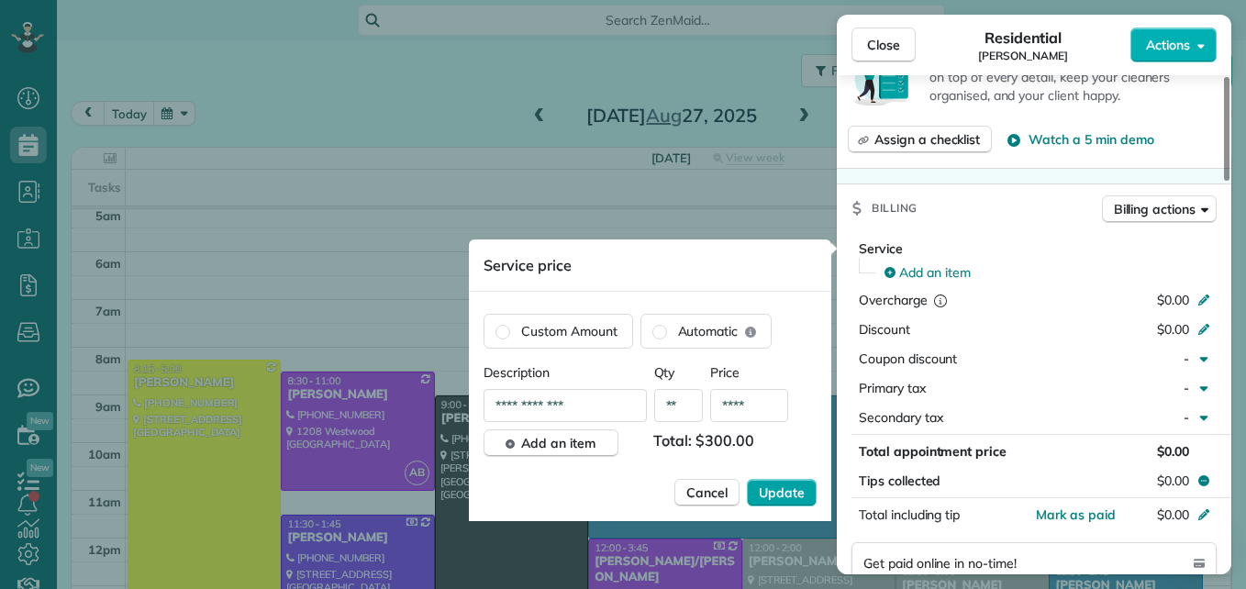
type input "****"
click at [785, 497] on span "Update" at bounding box center [782, 492] width 46 height 18
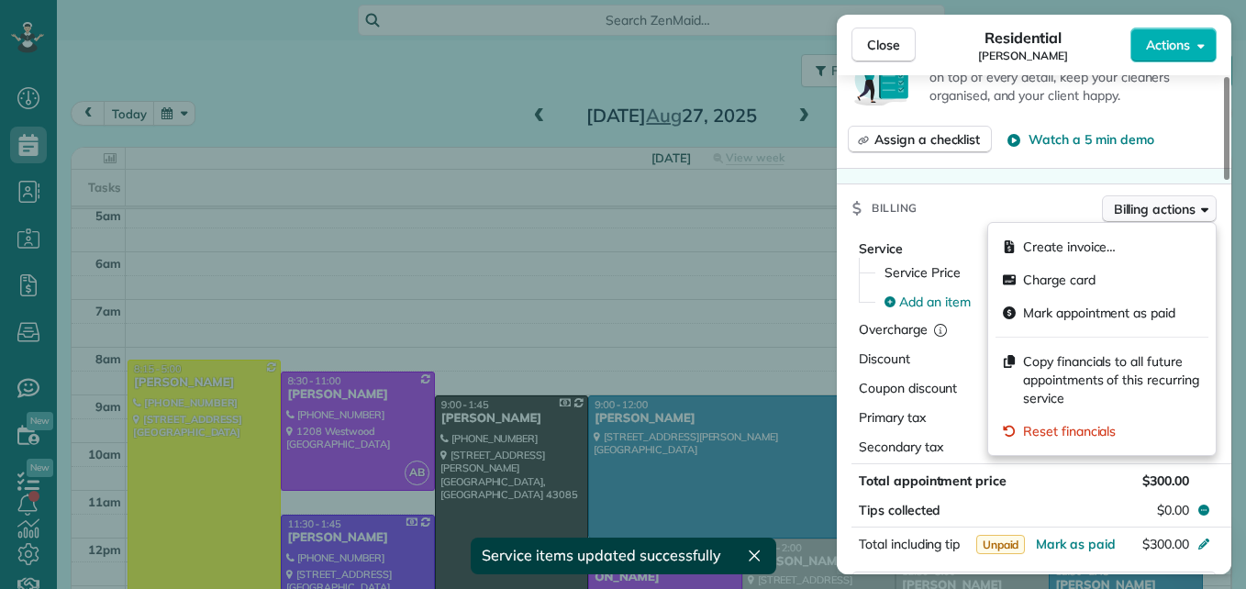
click at [1157, 202] on span "Billing actions" at bounding box center [1155, 209] width 82 height 18
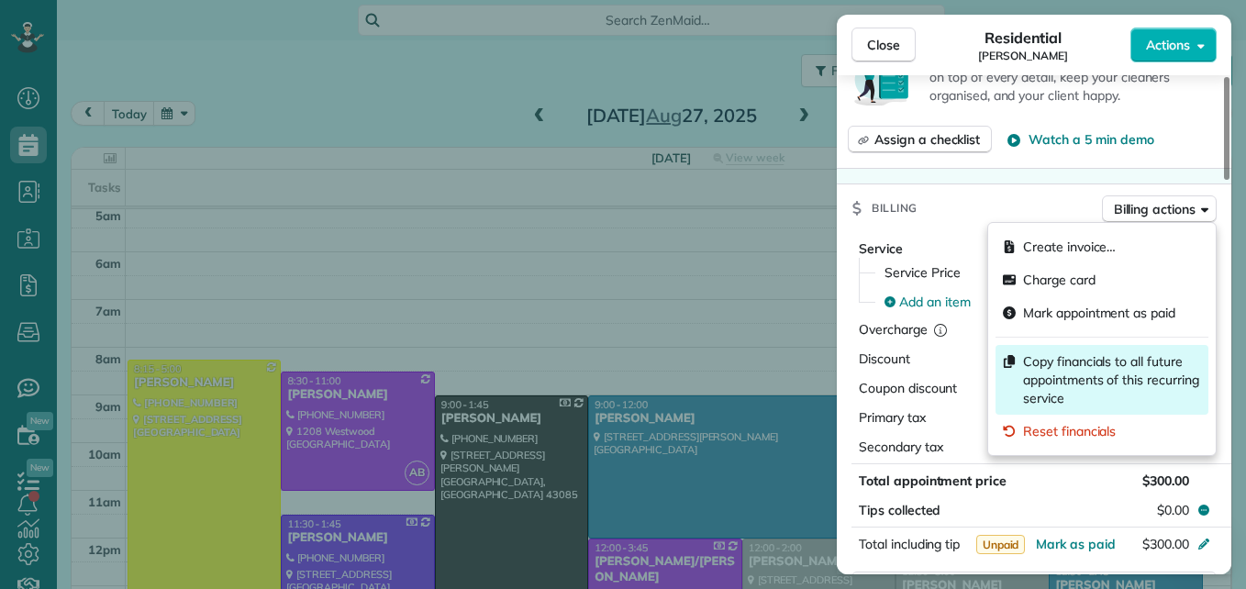
click at [1115, 371] on span "Copy financials to all future appointments of this recurring service" at bounding box center [1112, 379] width 178 height 55
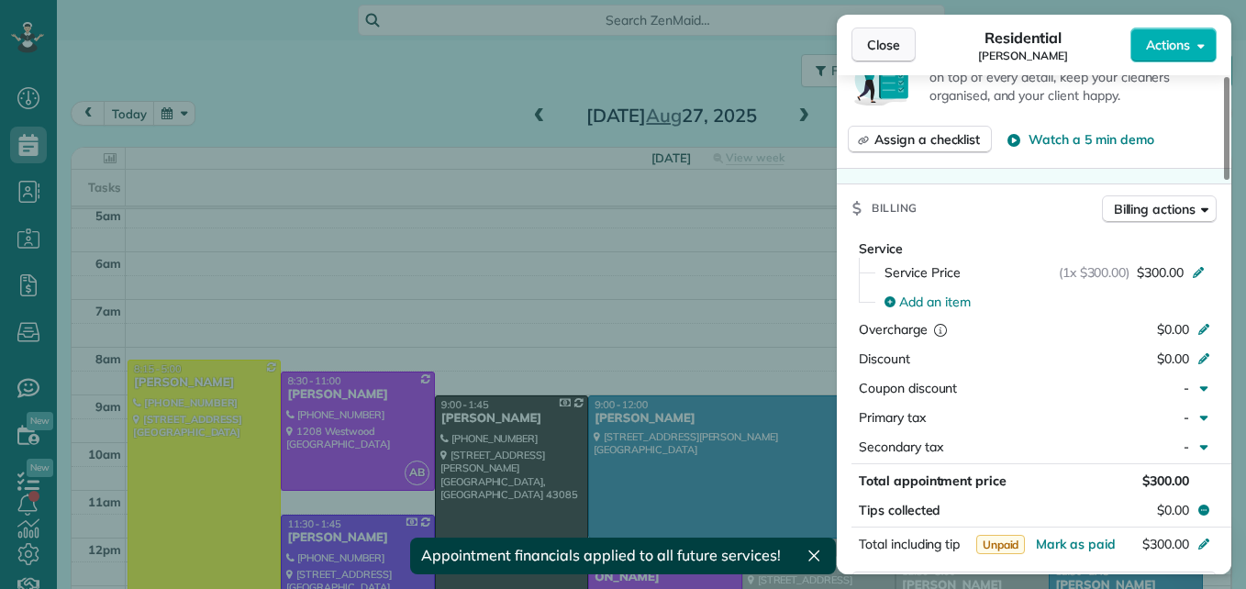
click at [865, 54] on button "Close" at bounding box center [883, 45] width 64 height 35
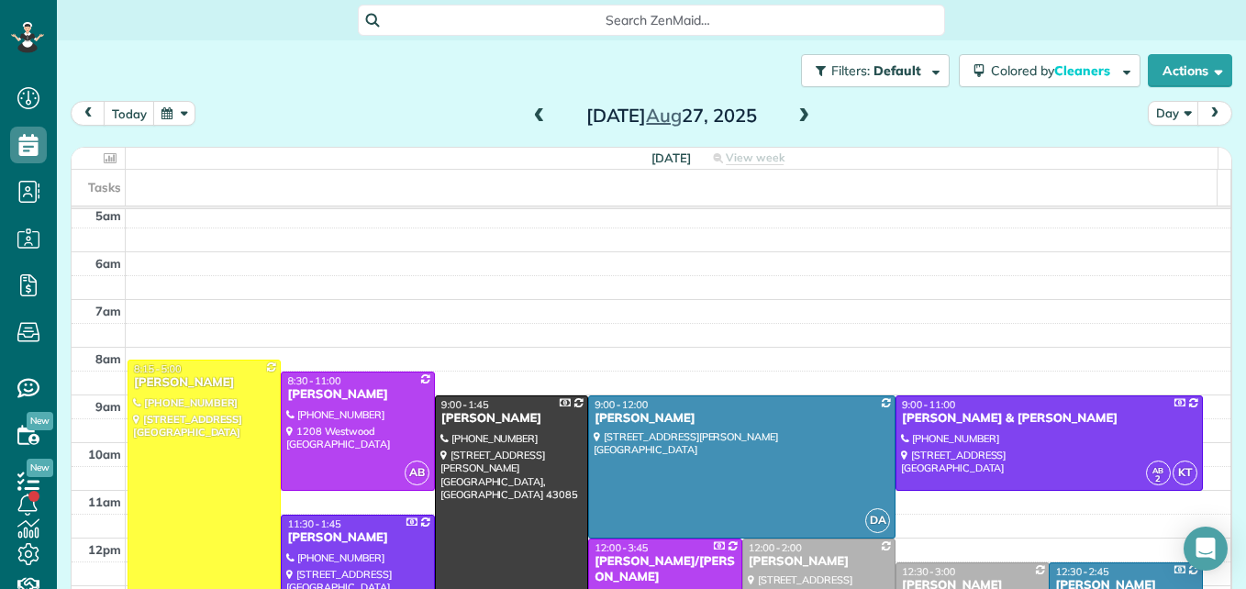
scroll to position [192, 0]
